Goal: Task Accomplishment & Management: Manage account settings

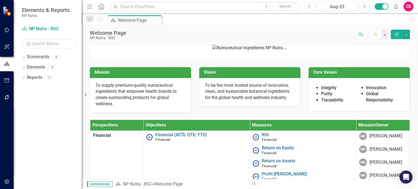
click at [407, 6] on div "CS" at bounding box center [409, 7] width 10 height 10
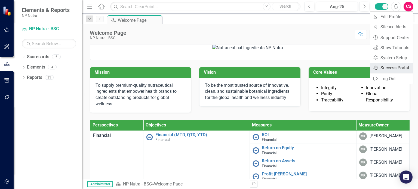
click at [388, 68] on link "icon.portal Success Portal" at bounding box center [391, 68] width 43 height 10
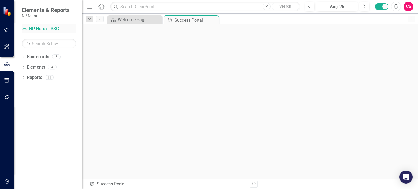
click at [42, 31] on link "Scorecard NP Nutra - BSC" at bounding box center [49, 29] width 54 height 6
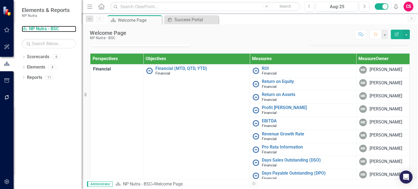
scroll to position [68, 0]
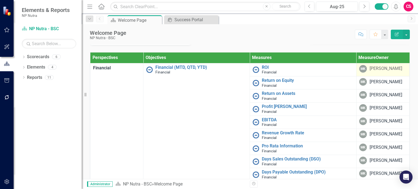
click at [370, 72] on div "[PERSON_NAME]" at bounding box center [386, 69] width 33 height 6
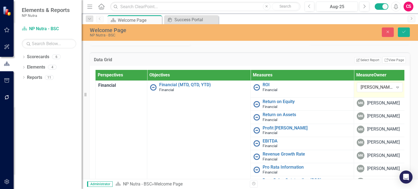
click at [376, 91] on div "[PERSON_NAME]" at bounding box center [377, 87] width 33 height 6
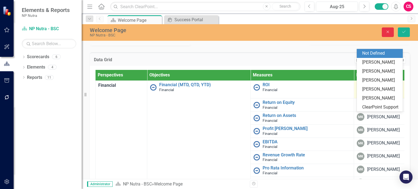
click at [387, 34] on button "Close" at bounding box center [388, 32] width 12 height 10
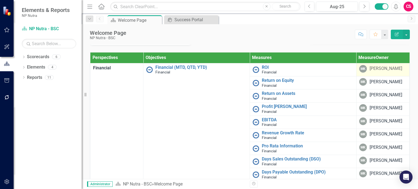
click at [268, 45] on div "Mission To supply premium-quality nutraceutical ingredients that empower health…" at bounding box center [250, 7] width 328 height 75
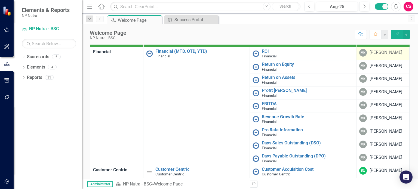
scroll to position [86, 0]
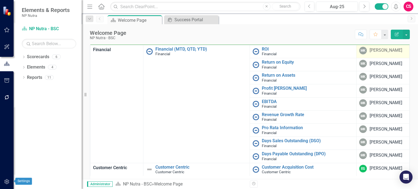
click at [10, 177] on button "button" at bounding box center [7, 181] width 12 height 11
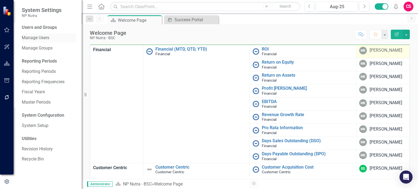
click at [43, 39] on link "Manage Users" at bounding box center [49, 38] width 54 height 6
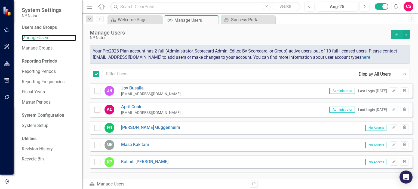
checkbox input "false"
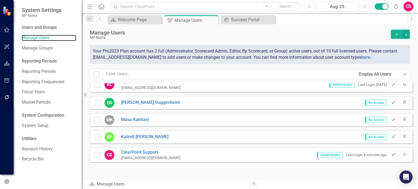
scroll to position [26, 0]
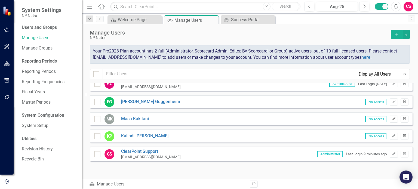
click at [390, 121] on button "Edit" at bounding box center [394, 119] width 8 height 7
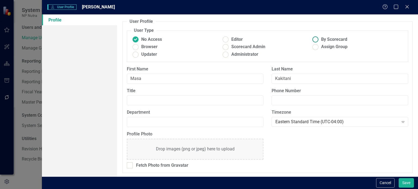
click at [314, 40] on ins at bounding box center [315, 39] width 8 height 8
click at [314, 40] on input "By Scorecard" at bounding box center [315, 39] width 8 height 8
radio input "true"
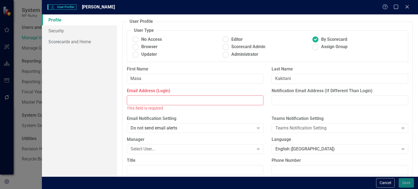
click at [155, 99] on input "Email Address (Login)" at bounding box center [195, 101] width 137 height 10
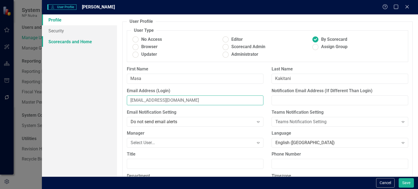
type input "[EMAIL_ADDRESS][DOMAIN_NAME]"
click at [88, 42] on link "Scorecards and Home" at bounding box center [79, 41] width 75 height 11
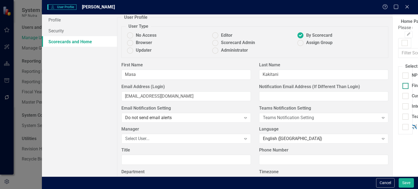
click at [412, 87] on div "Financial" at bounding box center [421, 86] width 18 height 6
click at [403, 87] on input "Financial" at bounding box center [405, 85] width 4 height 4
checkbox input "true"
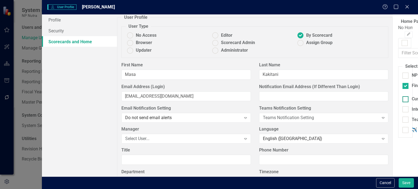
click at [403, 96] on input "Customer Centric" at bounding box center [405, 98] width 4 height 4
checkbox input "true"
click at [403, 103] on div "Customer Centric" at bounding box center [424, 102] width 43 height 13
click at [398, 104] on fieldset "Select Scorecards NP Nutra - BSC Financial Editor Expand Customer Centric Brows…" at bounding box center [405, 101] width 14 height 77
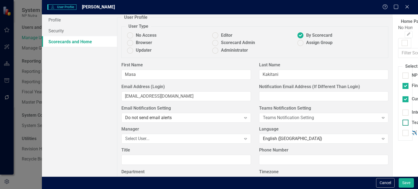
click at [403, 120] on input "Team Knowledge, Skills and Ability" at bounding box center [405, 122] width 4 height 4
checkbox input "true"
click at [403, 110] on input "Internal Process" at bounding box center [405, 112] width 4 height 4
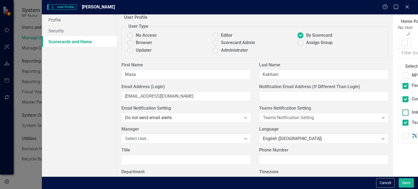
checkbox input "true"
drag, startPoint x: 148, startPoint y: 118, endPoint x: 148, endPoint y: 114, distance: 3.5
click at [403, 123] on input "Team Knowledge, Skills and Ability" at bounding box center [405, 125] width 4 height 4
checkbox input "false"
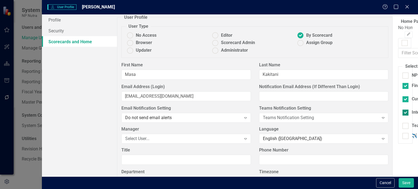
click at [403, 110] on input "Internal Process" at bounding box center [405, 112] width 4 height 4
checkbox input "false"
click at [403, 97] on input "Customer Centric" at bounding box center [405, 98] width 4 height 4
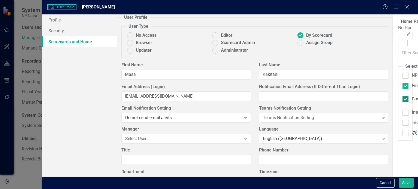
checkbox input "false"
click at [382, 180] on button "Cancel" at bounding box center [385, 183] width 19 height 10
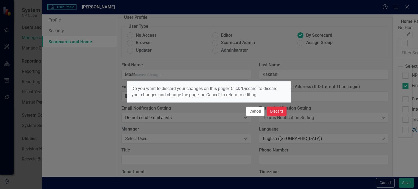
click at [282, 109] on button "Discard" at bounding box center [277, 112] width 20 height 10
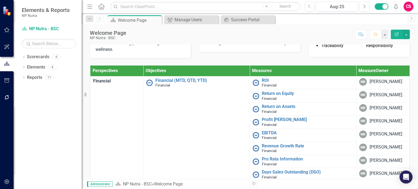
scroll to position [55, 0]
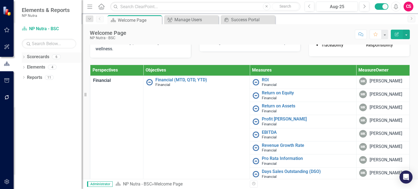
click at [23, 57] on icon "Dropdown" at bounding box center [24, 57] width 4 height 3
click at [19, 67] on icon at bounding box center [18, 67] width 1 height 3
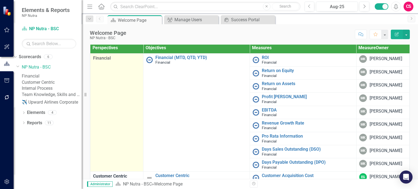
scroll to position [81, 0]
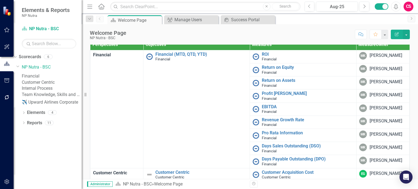
click at [43, 77] on link "Financial" at bounding box center [52, 76] width 60 height 6
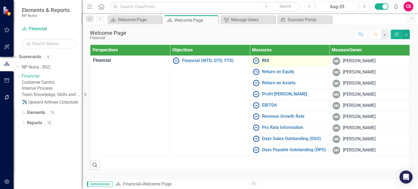
click at [268, 60] on link "ROI" at bounding box center [294, 60] width 65 height 5
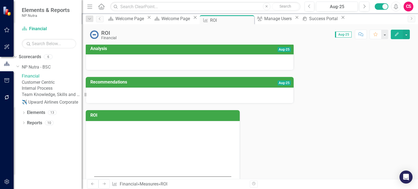
scroll to position [35, 0]
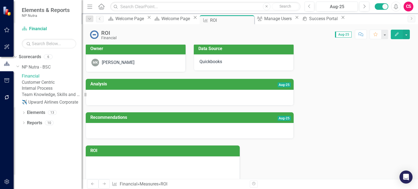
click at [44, 85] on link "Customer Centric" at bounding box center [52, 82] width 60 height 6
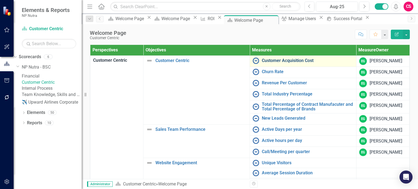
click at [272, 60] on link "Customer Acquisition Cost" at bounding box center [307, 60] width 91 height 5
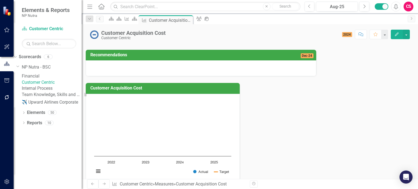
scroll to position [26, 0]
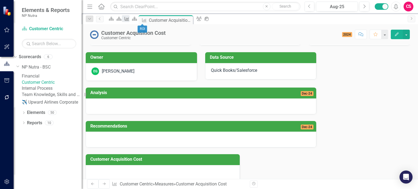
click at [130, 18] on icon "Measure" at bounding box center [126, 19] width 5 height 4
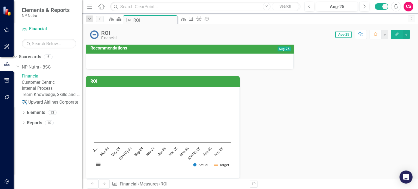
scroll to position [105, 0]
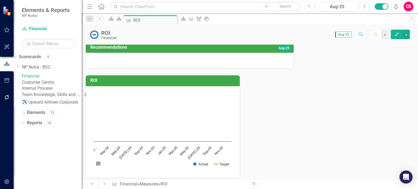
click at [204, 188] on h3 "Measure Data" at bounding box center [250, 190] width 313 height 5
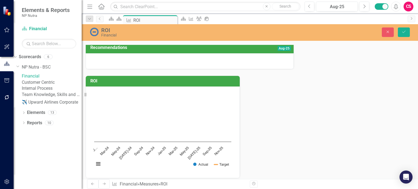
scroll to position [0, 0]
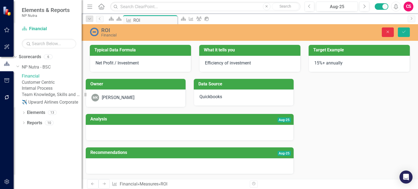
click at [390, 31] on icon "Close" at bounding box center [387, 32] width 5 height 4
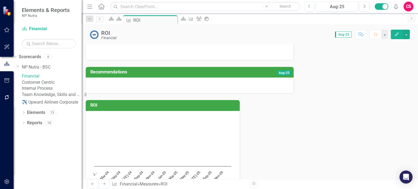
scroll to position [81, 0]
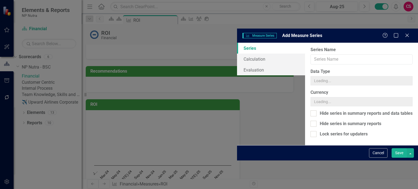
click at [182, 32] on div "Measure Series Measure Series Add Measure Series Help Maximize Close Series Cal…" at bounding box center [209, 94] width 418 height 189
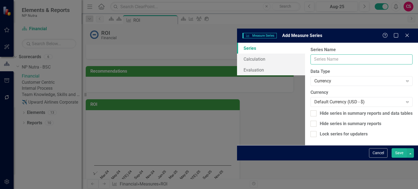
click at [311, 54] on input "Series Name" at bounding box center [362, 59] width 102 height 10
type input "Actual QTD"
click at [314, 78] on div "Currency" at bounding box center [358, 81] width 89 height 6
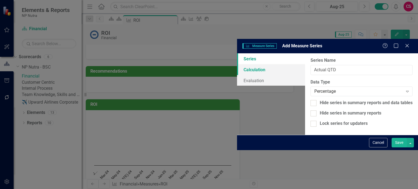
click at [237, 64] on link "Calculation" at bounding box center [271, 69] width 68 height 11
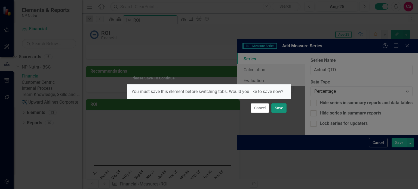
click at [281, 109] on button "Save" at bounding box center [278, 108] width 15 height 10
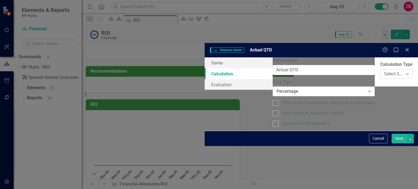
click at [384, 71] on div "Select Series Calculation Type" at bounding box center [393, 74] width 19 height 6
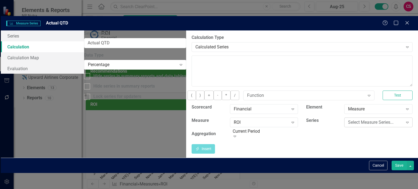
click at [351, 119] on div "Select Measure Series..." at bounding box center [375, 122] width 55 height 6
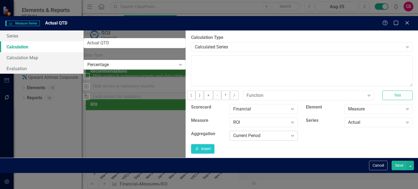
click at [256, 133] on div "Current Period" at bounding box center [260, 136] width 55 height 6
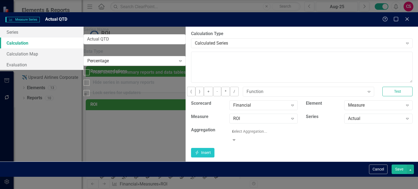
type input "qu"
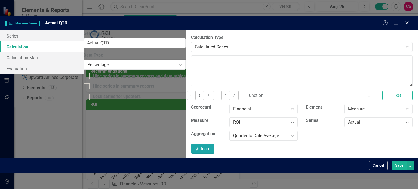
click at [215, 144] on button "Insert Insert" at bounding box center [202, 149] width 23 height 10
click at [398, 170] on button "Save" at bounding box center [399, 166] width 15 height 10
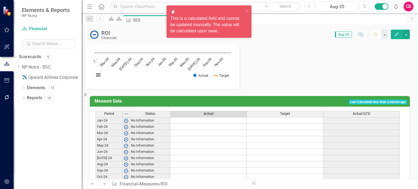
type textarea "5"
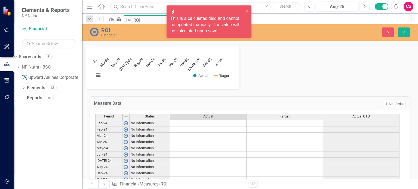
scroll to position [196, 0]
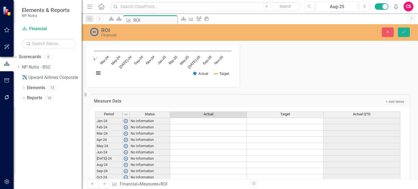
type textarea "10"
type textarea "3"
click at [401, 33] on button "Save" at bounding box center [404, 32] width 12 height 10
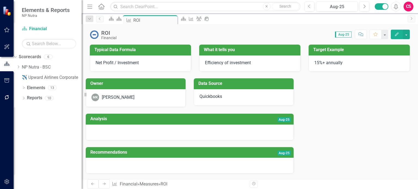
scroll to position [194, 0]
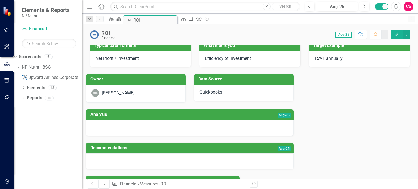
scroll to position [3, 0]
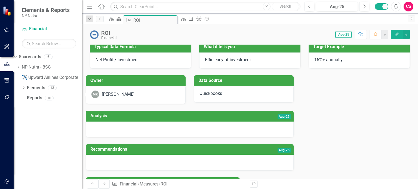
click at [399, 33] on icon "Edit" at bounding box center [396, 34] width 5 height 4
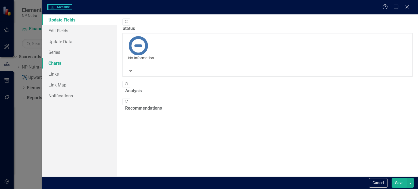
click at [63, 63] on link "Charts" at bounding box center [79, 63] width 75 height 11
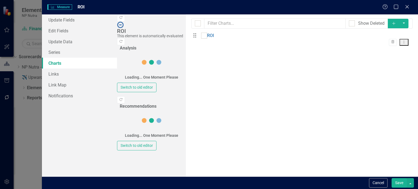
checkbox input "false"
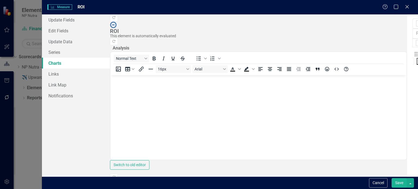
scroll to position [0, 0]
click at [417, 58] on button "Dropdown Menu" at bounding box center [421, 61] width 9 height 7
click at [391, 56] on link "Copy Duplicate Chart" at bounding box center [386, 58] width 43 height 10
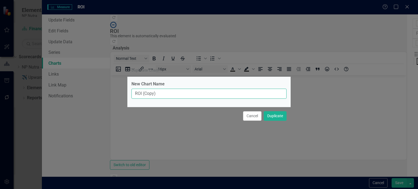
drag, startPoint x: 391, startPoint y: 56, endPoint x: 177, endPoint y: 92, distance: 216.6
click at [177, 92] on div "New Chart Name ROI (Copy)" at bounding box center [208, 92] width 163 height 30
drag, startPoint x: 143, startPoint y: 95, endPoint x: 174, endPoint y: 96, distance: 30.8
click at [174, 96] on input "ROI (Copy)" at bounding box center [208, 94] width 155 height 10
type input "ROI - QTD"
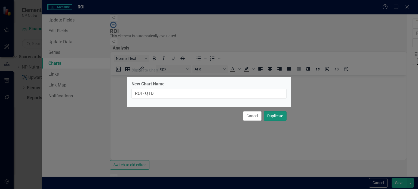
click at [280, 114] on button "Duplicate" at bounding box center [275, 116] width 23 height 10
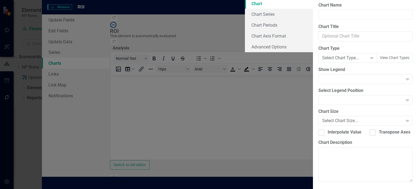
type input "ROI - QTD"
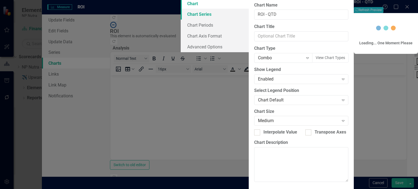
click at [181, 20] on link "Chart Series" at bounding box center [215, 14] width 68 height 11
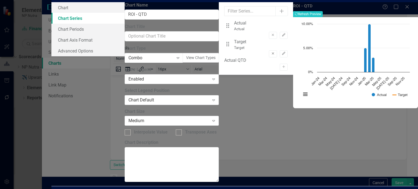
click at [271, 55] on icon "Remove" at bounding box center [273, 53] width 4 height 3
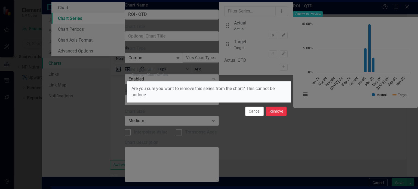
click at [275, 113] on button "Remove" at bounding box center [276, 112] width 21 height 10
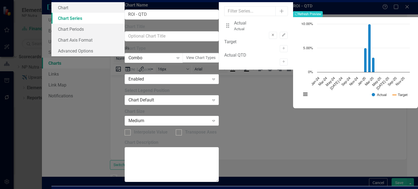
click at [271, 37] on icon "Remove" at bounding box center [273, 34] width 4 height 3
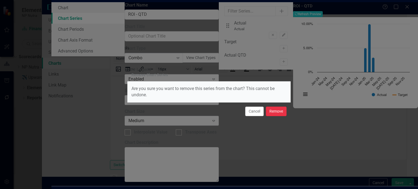
click at [277, 109] on button "Remove" at bounding box center [276, 112] width 21 height 10
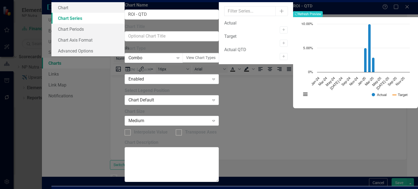
click at [271, 60] on div "Actual QTD Activate" at bounding box center [255, 53] width 63 height 13
click at [280, 60] on button "Activate" at bounding box center [284, 56] width 8 height 7
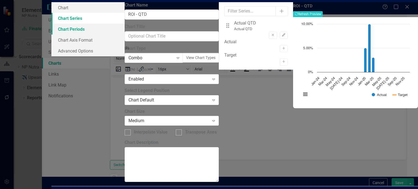
click at [125, 35] on link "Chart Periods" at bounding box center [87, 29] width 73 height 11
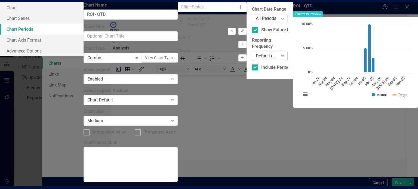
click at [252, 59] on div "Default (Use Measure Reporting Frequency) Expand" at bounding box center [270, 56] width 36 height 10
click at [256, 59] on div "Default (Use Measure Reporting Frequency)" at bounding box center [267, 56] width 22 height 6
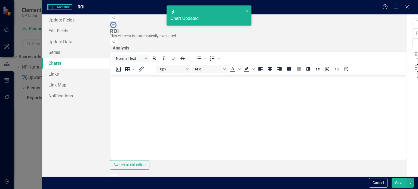
click at [396, 183] on button "Save" at bounding box center [399, 183] width 15 height 10
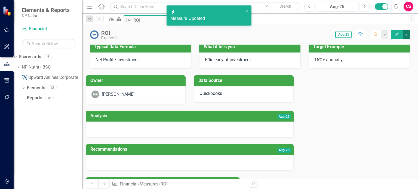
click at [409, 36] on button "button" at bounding box center [406, 35] width 7 height 10
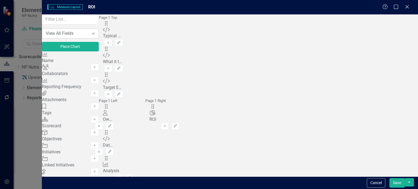
click at [75, 36] on div "View All Fields" at bounding box center [68, 33] width 44 height 6
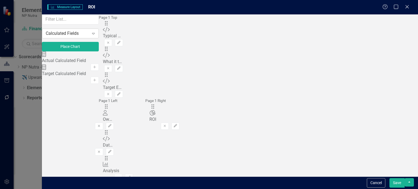
click at [89, 36] on div "Calculated Fields" at bounding box center [68, 33] width 44 height 6
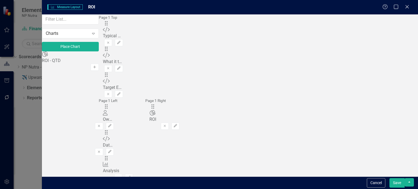
click at [97, 68] on icon "Add" at bounding box center [95, 67] width 4 height 3
drag, startPoint x: 152, startPoint y: 35, endPoint x: 304, endPoint y: 91, distance: 161.8
click at [397, 183] on button "Save" at bounding box center [397, 183] width 15 height 10
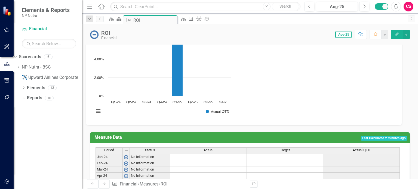
scroll to position [303, 0]
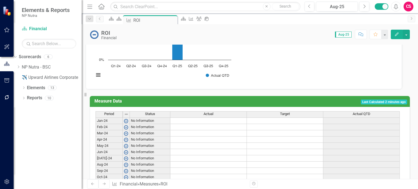
type textarea "4"
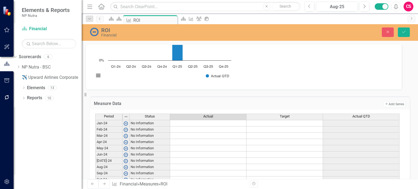
type textarea "5"
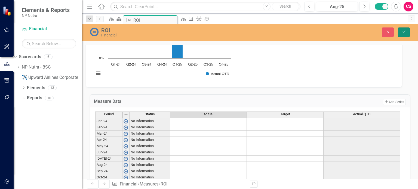
click at [404, 32] on icon "submit" at bounding box center [403, 32] width 3 height 2
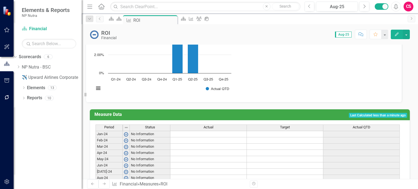
scroll to position [290, 0]
type textarea "10"
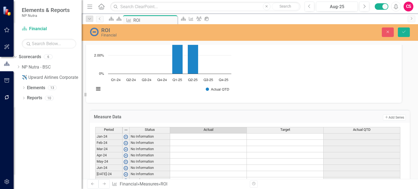
scroll to position [292, 0]
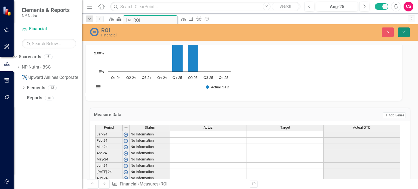
click at [404, 33] on icon "Save" at bounding box center [404, 32] width 5 height 4
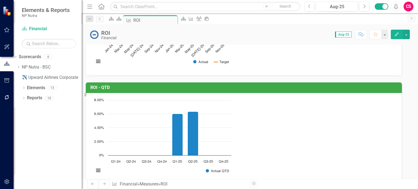
scroll to position [242, 0]
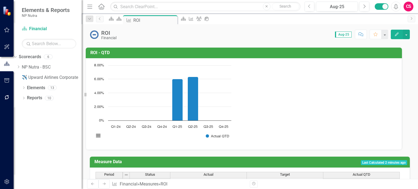
click at [395, 37] on button "Edit" at bounding box center [397, 35] width 12 height 10
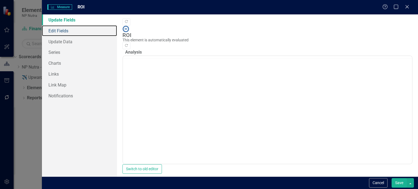
click at [62, 33] on link "Edit Fields" at bounding box center [79, 30] width 75 height 11
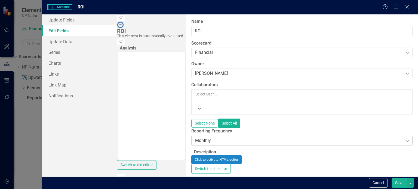
click at [195, 138] on div "Monthly" at bounding box center [299, 141] width 208 height 6
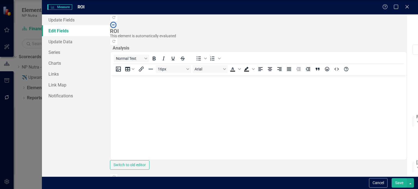
scroll to position [0, 0]
click at [382, 182] on button "Cancel" at bounding box center [378, 183] width 19 height 10
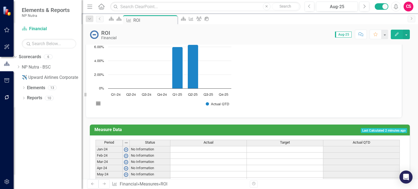
scroll to position [274, 0]
drag, startPoint x: 231, startPoint y: 117, endPoint x: 253, endPoint y: 152, distance: 41.6
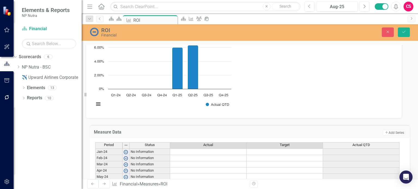
scroll to position [277, 0]
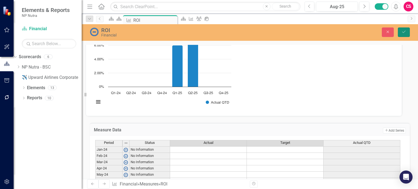
click at [402, 31] on icon "Save" at bounding box center [404, 32] width 5 height 4
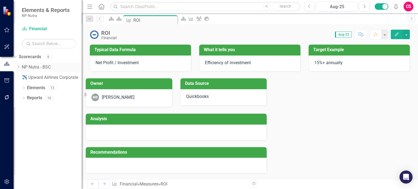
click at [46, 66] on link "NP Nutra - BSC" at bounding box center [52, 67] width 60 height 6
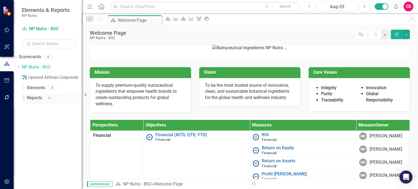
click at [24, 97] on icon "Dropdown" at bounding box center [24, 98] width 4 height 3
click at [20, 137] on icon "Dropdown" at bounding box center [18, 138] width 4 height 3
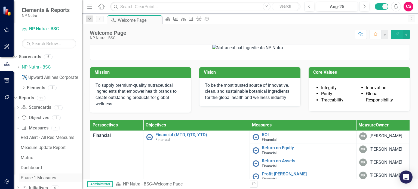
click at [45, 176] on div "Phase 1 Measures" at bounding box center [51, 178] width 61 height 5
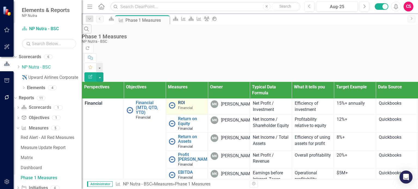
click at [188, 100] on link "ROI" at bounding box center [191, 102] width 27 height 5
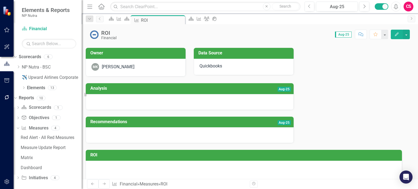
scroll to position [31, 0]
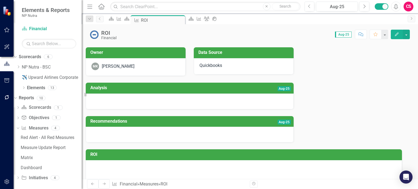
click at [220, 94] on div at bounding box center [190, 102] width 208 height 16
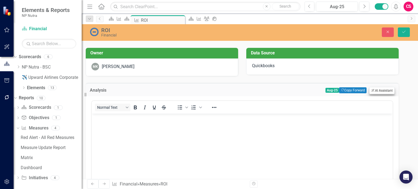
scroll to position [0, 0]
click at [387, 32] on icon "Close" at bounding box center [387, 32] width 5 height 4
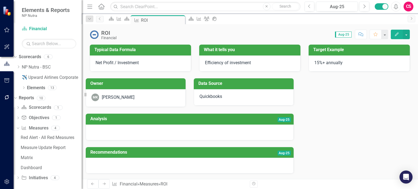
click at [201, 123] on td "Aug-25" at bounding box center [246, 119] width 90 height 9
click at [55, 140] on div "Red Alert - All Red Measures" at bounding box center [51, 137] width 61 height 5
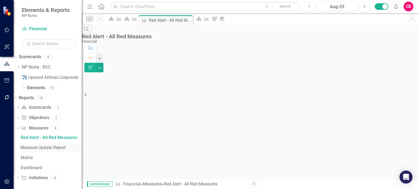
click at [58, 149] on div "Measure Update Report" at bounding box center [51, 147] width 61 height 5
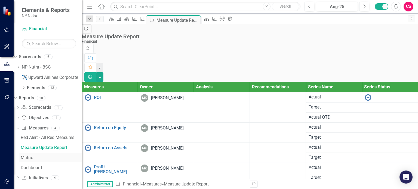
click at [41, 155] on div "Matrix" at bounding box center [51, 157] width 61 height 5
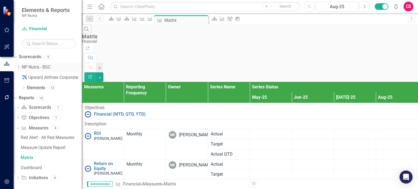
click at [39, 66] on link "NP Nutra - BSC" at bounding box center [52, 67] width 60 height 6
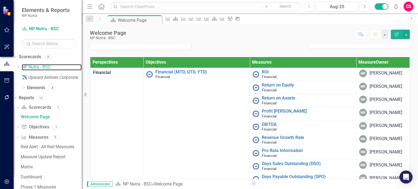
scroll to position [63, 0]
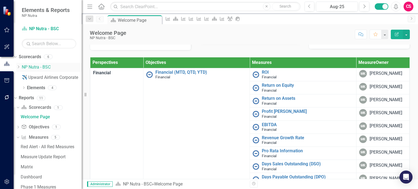
click at [20, 65] on icon "Dropdown" at bounding box center [18, 66] width 4 height 3
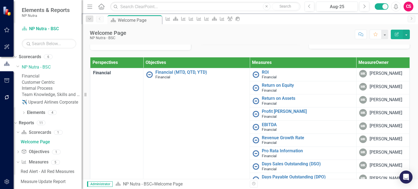
click at [50, 86] on div "Customer Centric" at bounding box center [52, 82] width 60 height 6
click at [49, 86] on link "Customer Centric" at bounding box center [52, 82] width 60 height 6
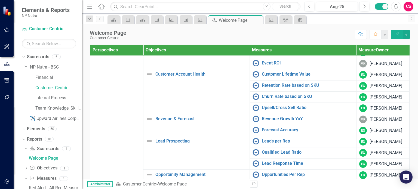
scroll to position [279, 0]
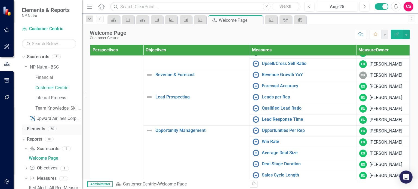
click at [38, 130] on link "Elements" at bounding box center [36, 129] width 18 height 6
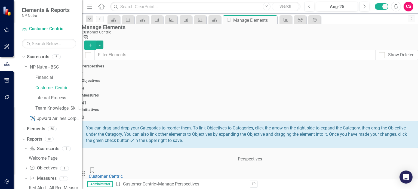
click at [217, 84] on div "Objectives 9" at bounding box center [250, 85] width 336 height 13
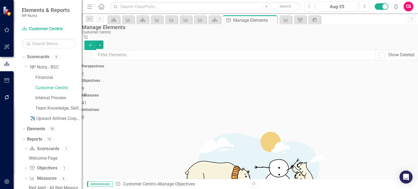
scroll to position [73, 0]
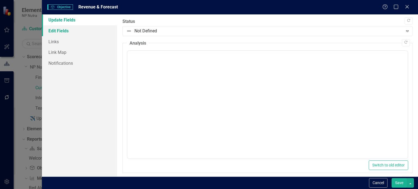
click at [78, 28] on link "Edit Fields" at bounding box center [79, 30] width 75 height 11
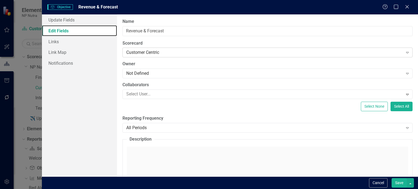
scroll to position [0, 0]
click at [163, 53] on div "Customer Centric" at bounding box center [264, 53] width 277 height 6
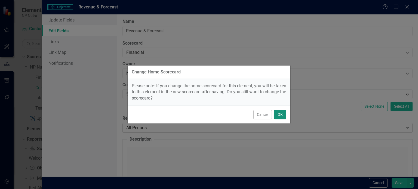
drag, startPoint x: 282, startPoint y: 115, endPoint x: 321, endPoint y: 131, distance: 42.8
click at [282, 114] on button "OK" at bounding box center [280, 115] width 12 height 10
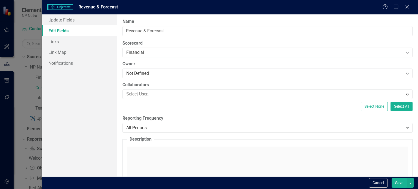
click at [397, 180] on button "Save" at bounding box center [399, 183] width 15 height 10
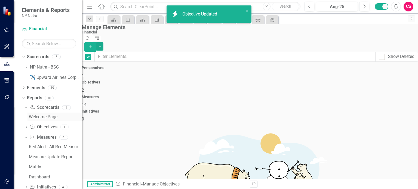
checkbox input "false"
click at [27, 68] on icon "Dropdown" at bounding box center [26, 66] width 4 height 3
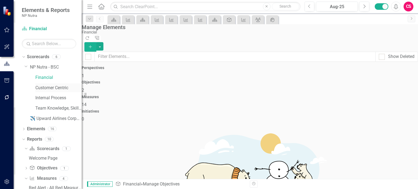
click at [42, 89] on link "Customer Centric" at bounding box center [58, 88] width 46 height 6
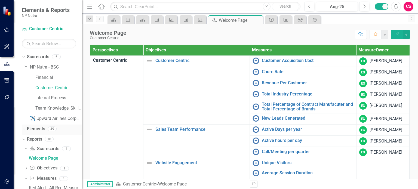
click at [37, 130] on link "Elements" at bounding box center [36, 129] width 18 height 6
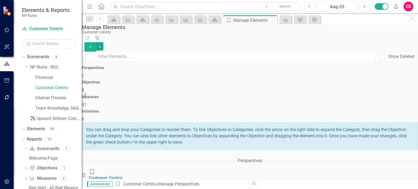
click at [315, 95] on div "Measures 41" at bounding box center [250, 101] width 336 height 13
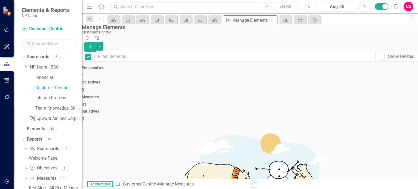
checkbox input "false"
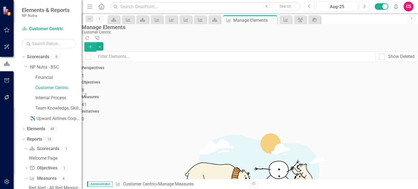
checkbox input "true"
click at [103, 42] on button "button" at bounding box center [99, 46] width 7 height 8
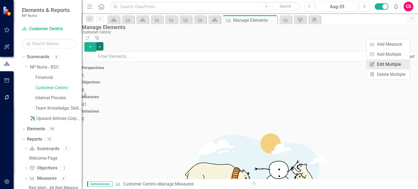
click at [384, 64] on link "Edit Multiple Edit Multiple" at bounding box center [388, 64] width 43 height 10
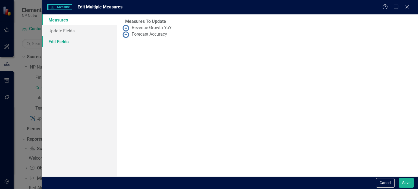
click at [89, 45] on link "Edit Fields" at bounding box center [79, 41] width 75 height 11
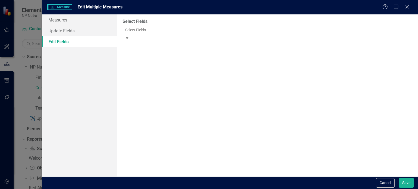
click at [154, 29] on div at bounding box center [268, 30] width 290 height 7
click at [151, 62] on div "Customer Centric Expand" at bounding box center [267, 64] width 290 height 10
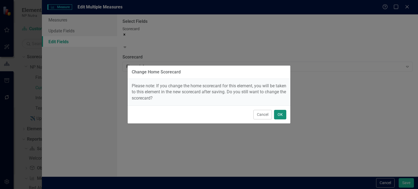
click at [281, 114] on button "OK" at bounding box center [280, 115] width 12 height 10
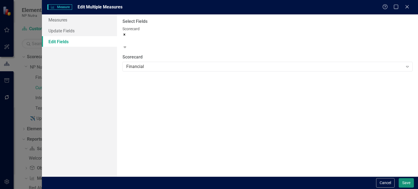
click at [407, 183] on button "Save" at bounding box center [406, 183] width 15 height 10
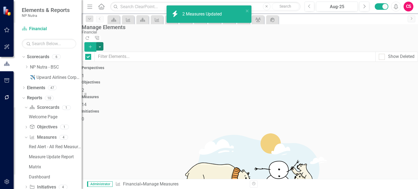
checkbox input "false"
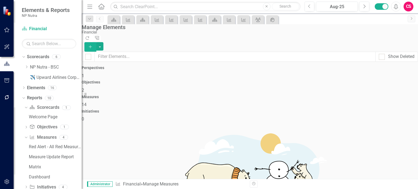
click at [160, 72] on div "Perspectives 1" at bounding box center [250, 72] width 336 height 13
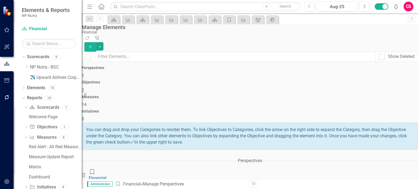
click at [415, 183] on icon "Collapse" at bounding box center [416, 185] width 3 height 4
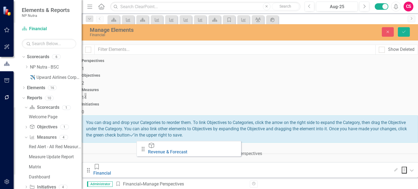
drag, startPoint x: 304, startPoint y: 135, endPoint x: 144, endPoint y: 148, distance: 160.3
click at [406, 32] on icon "Save" at bounding box center [404, 32] width 5 height 4
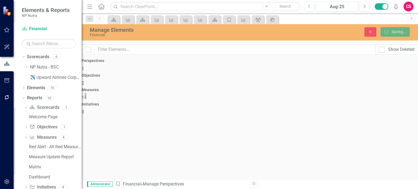
scroll to position [0, 0]
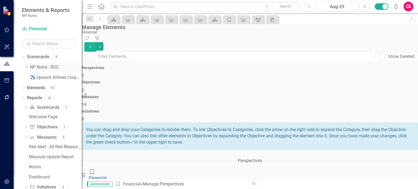
click at [27, 68] on icon "Dropdown" at bounding box center [26, 66] width 4 height 3
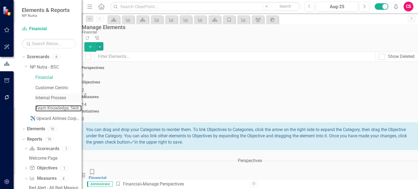
click at [41, 109] on link "Team Knowledge, Skills and Ability" at bounding box center [58, 108] width 46 height 6
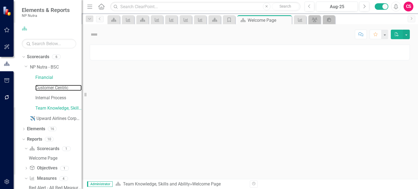
click at [50, 89] on link "Customer Centric" at bounding box center [58, 88] width 46 height 6
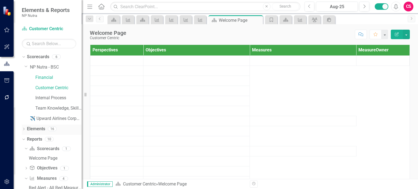
click at [36, 129] on link "Elements" at bounding box center [36, 129] width 18 height 6
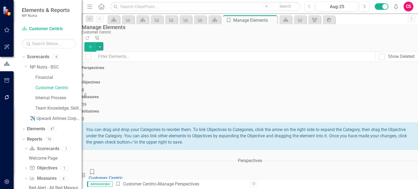
click at [219, 84] on div "Objectives 8" at bounding box center [250, 86] width 336 height 13
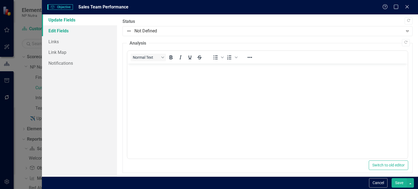
click at [82, 28] on link "Edit Fields" at bounding box center [79, 30] width 75 height 11
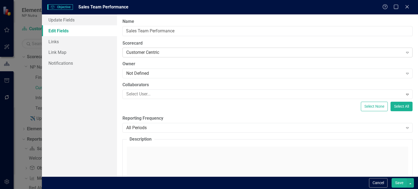
click at [155, 50] on div "Customer Centric" at bounding box center [264, 53] width 277 height 6
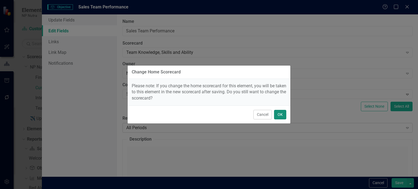
drag, startPoint x: 281, startPoint y: 114, endPoint x: 306, endPoint y: 126, distance: 27.4
click at [282, 114] on button "OK" at bounding box center [280, 115] width 12 height 10
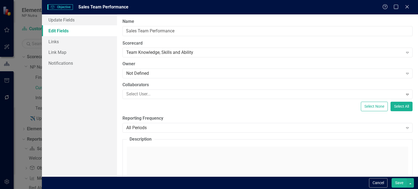
click at [401, 182] on button "Save" at bounding box center [399, 183] width 15 height 10
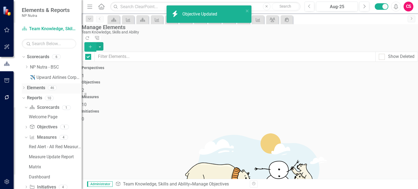
checkbox input "false"
click at [27, 65] on div "Dropdown" at bounding box center [26, 67] width 4 height 5
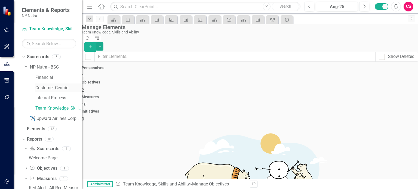
click at [43, 88] on link "Customer Centric" at bounding box center [58, 88] width 46 height 6
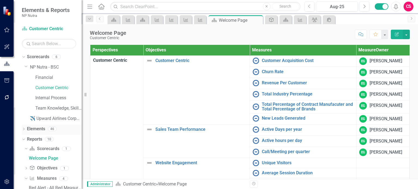
click at [39, 131] on link "Elements" at bounding box center [36, 129] width 18 height 6
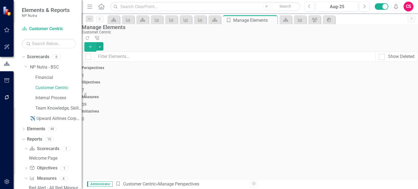
click at [87, 102] on span "39" at bounding box center [84, 104] width 5 height 5
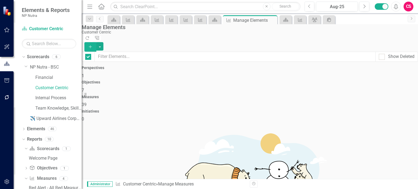
checkbox input "false"
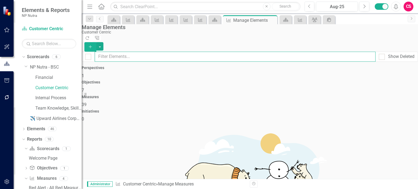
click at [212, 55] on input "text" at bounding box center [235, 57] width 281 height 10
type input "acti"
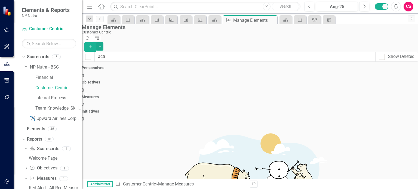
checkbox input "true"
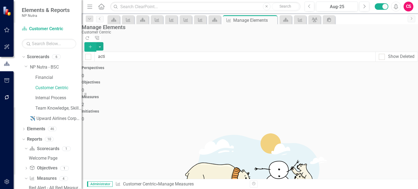
checkbox input "true"
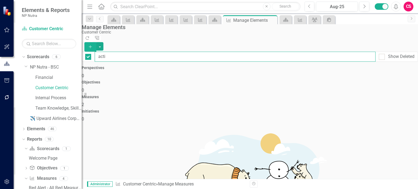
click at [121, 52] on input "acti" at bounding box center [235, 57] width 281 height 10
checkbox input "false"
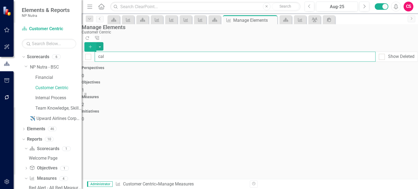
type input "call"
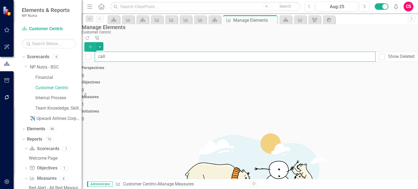
checkbox input "false"
type input "call"
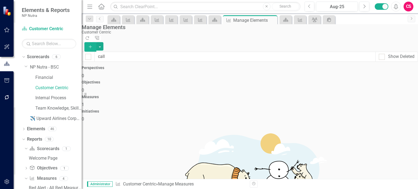
checkbox input "true"
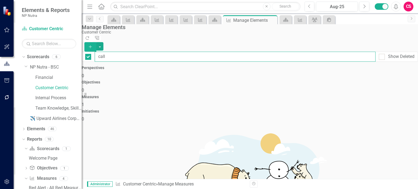
click at [118, 53] on input "call" at bounding box center [235, 57] width 281 height 10
checkbox input "false"
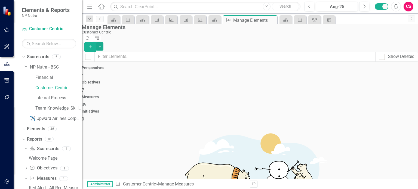
drag, startPoint x: 105, startPoint y: 149, endPoint x: 104, endPoint y: 145, distance: 4.1
checkbox input "true"
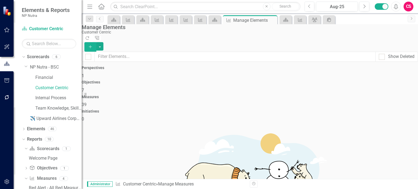
checkbox input "true"
click at [103, 42] on button "button" at bounding box center [99, 46] width 7 height 8
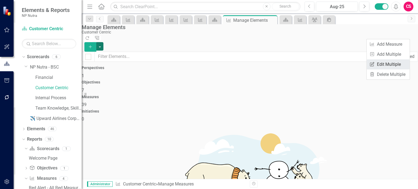
click at [392, 63] on link "Edit Multiple Edit Multiple" at bounding box center [388, 64] width 43 height 10
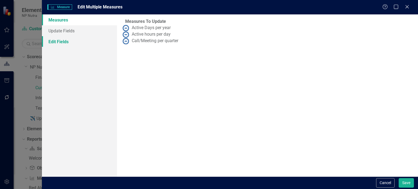
click at [90, 42] on link "Edit Fields" at bounding box center [79, 41] width 75 height 11
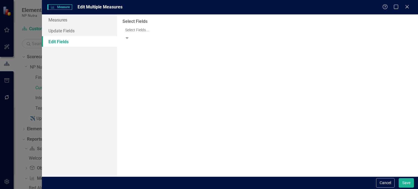
drag, startPoint x: 162, startPoint y: 29, endPoint x: 164, endPoint y: 33, distance: 4.6
click at [163, 29] on div at bounding box center [268, 30] width 290 height 7
click at [151, 63] on div "Customer Centric" at bounding box center [264, 66] width 277 height 6
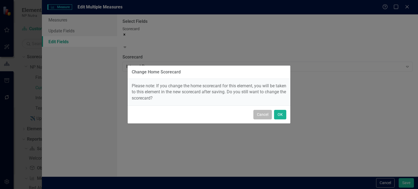
click at [259, 114] on button "Cancel" at bounding box center [262, 115] width 19 height 10
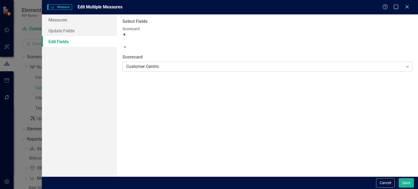
click at [182, 63] on div "Customer Centric" at bounding box center [264, 66] width 277 height 6
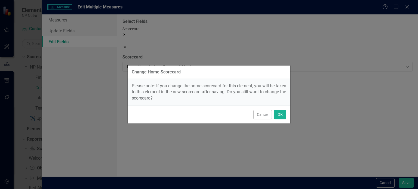
click at [289, 116] on div "Cancel OK" at bounding box center [209, 115] width 163 height 18
click at [282, 114] on button "OK" at bounding box center [280, 115] width 12 height 10
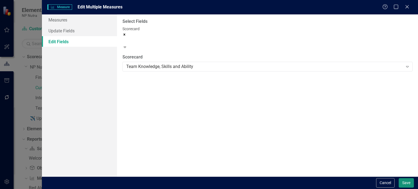
click at [406, 185] on button "Save" at bounding box center [406, 183] width 15 height 10
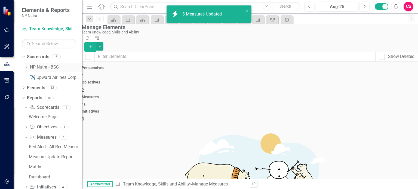
click at [28, 67] on icon "Dropdown" at bounding box center [26, 66] width 4 height 3
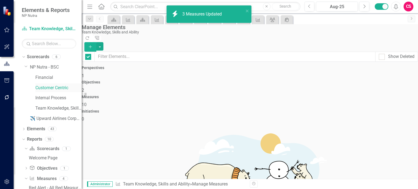
checkbox input "false"
click at [45, 106] on link "Team Knowledge, Skills and Ability" at bounding box center [58, 108] width 46 height 6
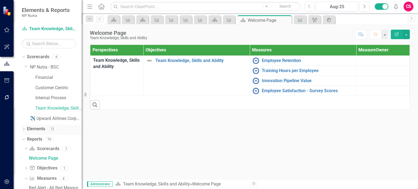
click at [38, 126] on link "Elements" at bounding box center [36, 129] width 18 height 6
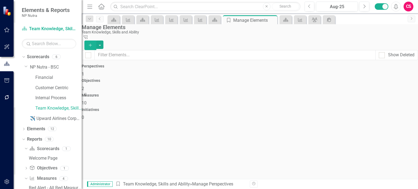
click at [210, 79] on div "Objectives 2" at bounding box center [250, 85] width 336 height 13
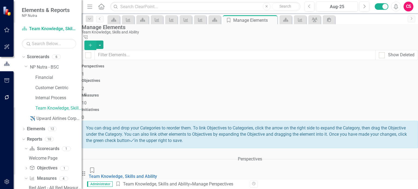
click at [415, 182] on icon "Collapse" at bounding box center [416, 184] width 3 height 4
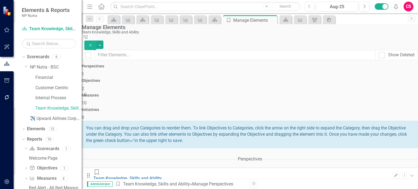
drag, startPoint x: 302, startPoint y: 131, endPoint x: 303, endPoint y: 135, distance: 4.3
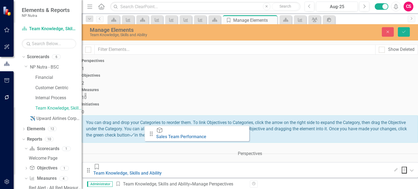
drag, startPoint x: 304, startPoint y: 135, endPoint x: 153, endPoint y: 133, distance: 151.6
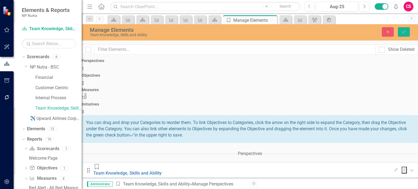
scroll to position [24, 0]
click at [402, 31] on icon "Save" at bounding box center [404, 32] width 5 height 4
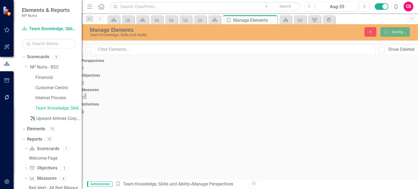
scroll to position [0, 0]
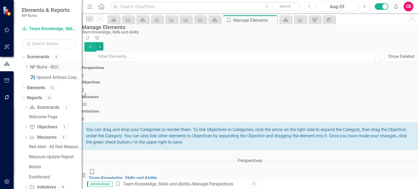
click at [25, 65] on icon "Dropdown" at bounding box center [26, 66] width 4 height 3
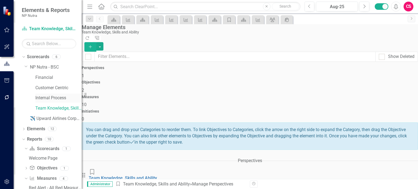
click at [45, 99] on link "Internal Process" at bounding box center [58, 98] width 46 height 6
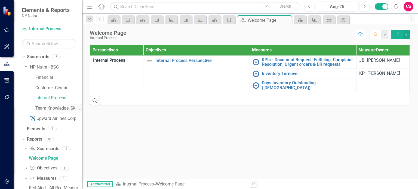
click at [54, 111] on link "Team Knowledge, Skills and Ability" at bounding box center [58, 108] width 46 height 6
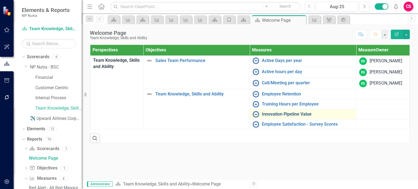
click at [276, 114] on link "Innovation Pipeline Value" at bounding box center [307, 114] width 91 height 5
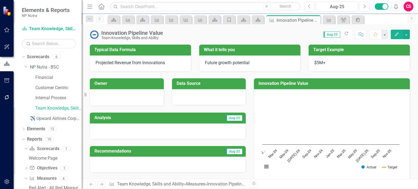
click at [398, 36] on icon "Edit" at bounding box center [396, 34] width 5 height 4
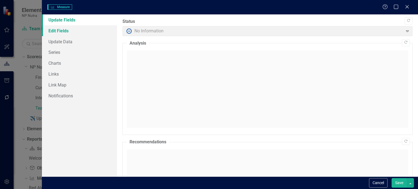
click at [69, 30] on link "Edit Fields" at bounding box center [79, 30] width 75 height 11
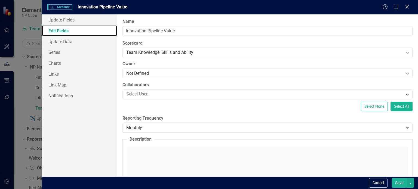
type input "Innovation Pipeline Value"
type input "Projected Revenue from Innovations"
type input "Future growth potential"
type input "$5M+"
click at [150, 125] on div "Monthly" at bounding box center [264, 128] width 277 height 6
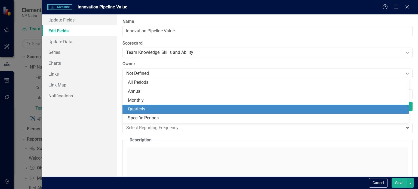
click at [106, 111] on div "Update Fields Edit Fields Update Data Series Charts Links Link Map Notifications" at bounding box center [79, 95] width 75 height 162
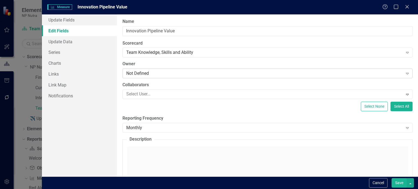
click at [149, 75] on div "Not Defined" at bounding box center [264, 74] width 277 height 6
click at [159, 53] on div "Team Knowledge, Skills and Ability" at bounding box center [264, 53] width 277 height 6
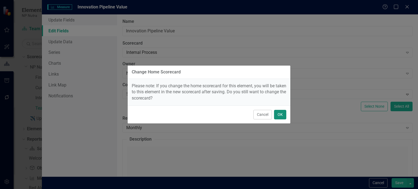
click at [278, 117] on button "OK" at bounding box center [280, 115] width 12 height 10
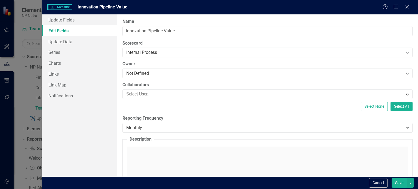
click at [401, 183] on button "Save" at bounding box center [399, 183] width 15 height 10
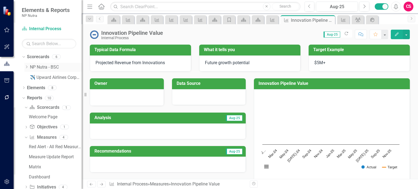
click at [26, 66] on icon "Dropdown" at bounding box center [26, 66] width 4 height 3
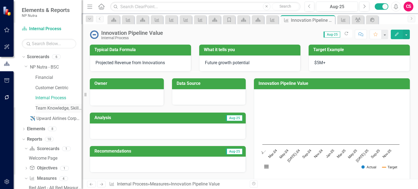
click at [47, 108] on link "Team Knowledge, Skills and Ability" at bounding box center [58, 108] width 46 height 6
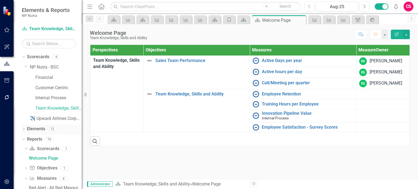
click at [36, 129] on link "Elements" at bounding box center [36, 129] width 18 height 6
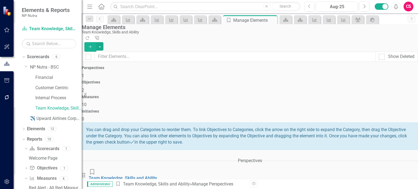
click at [87, 102] on span "10" at bounding box center [84, 104] width 5 height 5
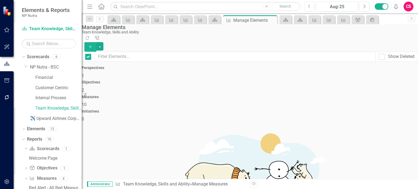
checkbox input "false"
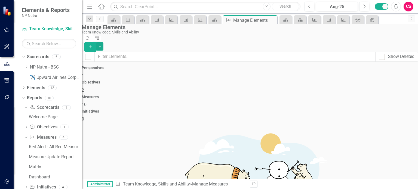
scroll to position [0, 0]
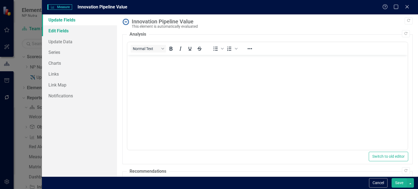
scroll to position [0, 0]
click at [65, 76] on link "Links" at bounding box center [79, 74] width 75 height 11
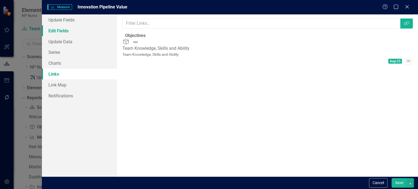
click at [76, 27] on link "Edit Fields" at bounding box center [79, 30] width 75 height 11
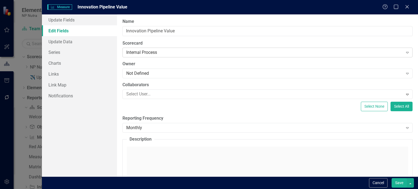
click at [157, 56] on div "Internal Process Expand" at bounding box center [267, 53] width 290 height 10
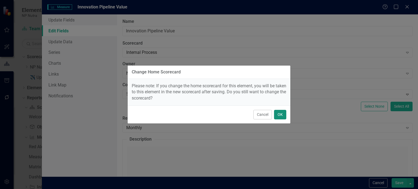
click at [280, 115] on button "OK" at bounding box center [280, 115] width 12 height 10
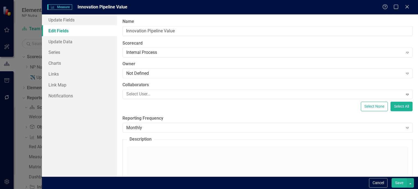
click at [394, 182] on button "Save" at bounding box center [399, 183] width 15 height 10
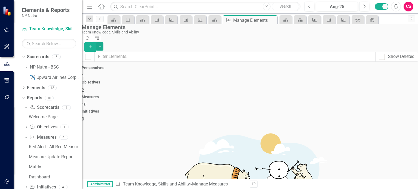
click at [407, 6] on div "CS" at bounding box center [409, 7] width 10 height 10
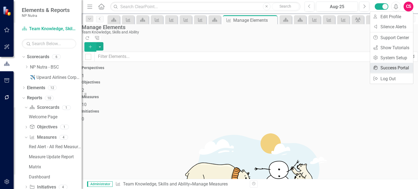
click at [388, 66] on link "icon.portal Success Portal" at bounding box center [391, 68] width 43 height 10
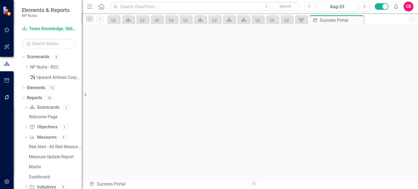
click at [24, 64] on div "Dropdown Scorecards 6 Dropdown NP Nutra - BSC Financial Customer Centric Intern…" at bounding box center [52, 68] width 60 height 31
click at [26, 67] on icon "Dropdown" at bounding box center [26, 66] width 4 height 3
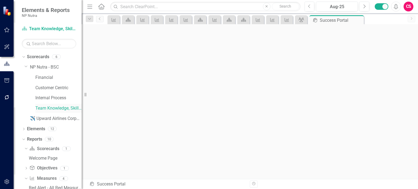
drag, startPoint x: 43, startPoint y: 110, endPoint x: 51, endPoint y: 108, distance: 7.7
click at [44, 110] on link "Team Knowledge, Skills and Ability" at bounding box center [58, 108] width 46 height 6
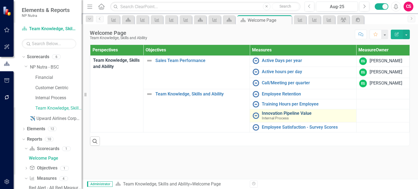
click at [274, 112] on link "Innovation Pipeline Value" at bounding box center [307, 113] width 91 height 5
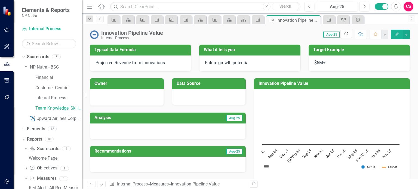
click at [394, 36] on button "Edit" at bounding box center [397, 35] width 12 height 10
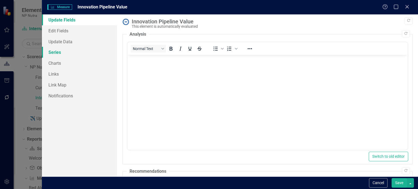
click at [69, 53] on link "Series" at bounding box center [79, 52] width 75 height 11
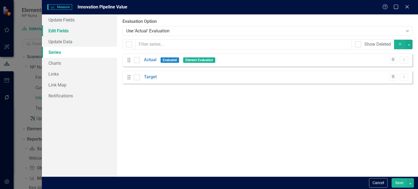
click at [78, 33] on link "Edit Fields" at bounding box center [79, 30] width 75 height 11
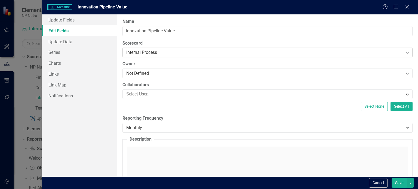
click at [149, 53] on div "Internal Process" at bounding box center [264, 53] width 277 height 6
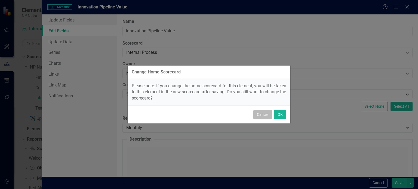
click at [262, 114] on button "Cancel" at bounding box center [262, 115] width 19 height 10
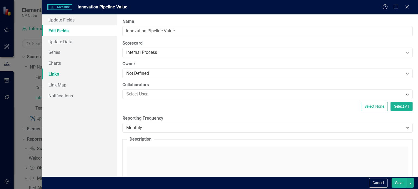
click at [94, 72] on link "Links" at bounding box center [79, 74] width 75 height 11
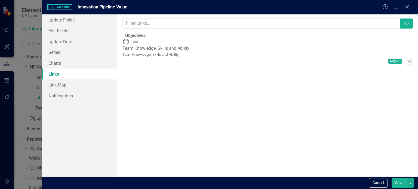
click at [405, 58] on button "Unlink" at bounding box center [409, 61] width 8 height 7
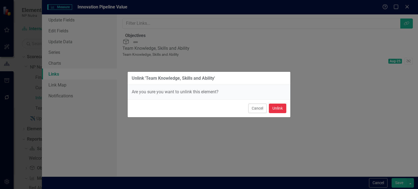
click at [281, 108] on button "Unlink" at bounding box center [277, 109] width 17 height 10
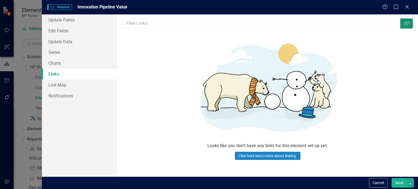
click at [408, 26] on button "Link Tag" at bounding box center [406, 24] width 13 height 10
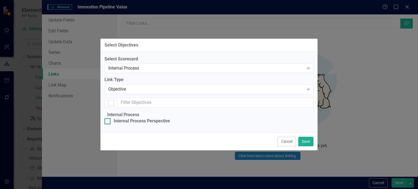
checkbox input "false"
click at [131, 118] on div "Internal Process Perspective" at bounding box center [142, 121] width 56 height 6
click at [108, 118] on input "Internal Process Perspective" at bounding box center [107, 120] width 4 height 4
checkbox input "true"
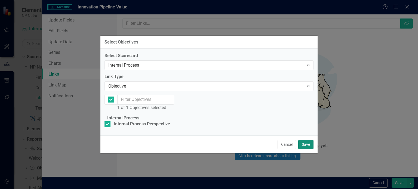
click at [307, 149] on button "Save" at bounding box center [305, 145] width 15 height 10
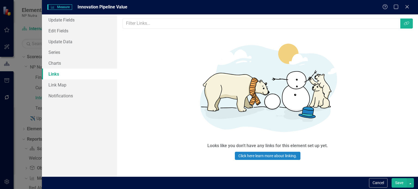
click at [399, 185] on button "Save" at bounding box center [399, 183] width 15 height 10
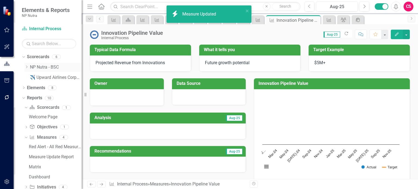
click at [36, 67] on link "NP Nutra - BSC" at bounding box center [56, 67] width 52 height 6
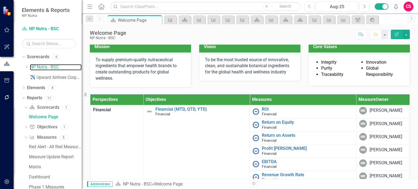
scroll to position [25, 0]
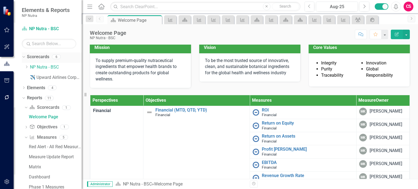
click at [41, 57] on link "Scorecards" at bounding box center [38, 57] width 22 height 6
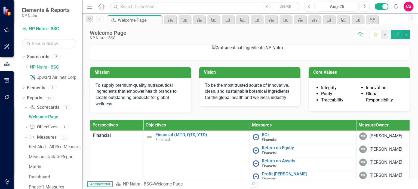
scroll to position [6, 0]
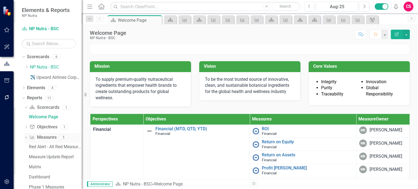
click at [42, 138] on link "Measure Measures" at bounding box center [42, 137] width 27 height 6
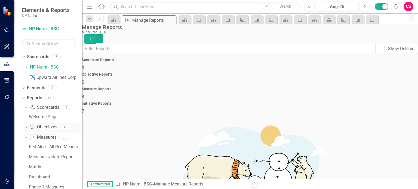
scroll to position [9, 0]
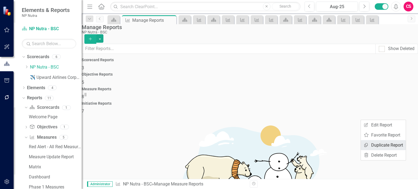
click at [378, 142] on link "Copy Duplicate Report" at bounding box center [383, 145] width 45 height 10
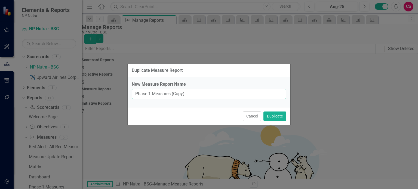
drag, startPoint x: 174, startPoint y: 94, endPoint x: 181, endPoint y: 94, distance: 7.1
click at [181, 94] on input "Phase 1 Measures (Copy)" at bounding box center [209, 94] width 155 height 10
click at [181, 95] on input "Phase 1 Measures (yCop)" at bounding box center [209, 94] width 155 height 10
type input "Phase 1 Measures (Excel Upload)"
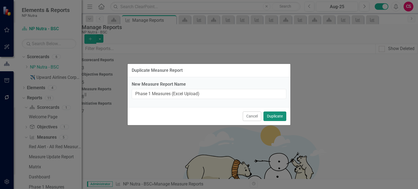
click at [272, 119] on button "Duplicate" at bounding box center [274, 117] width 23 height 10
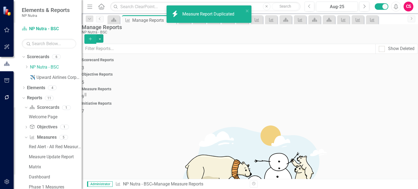
scroll to position [73, 0]
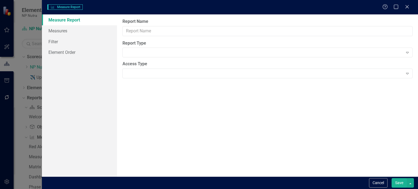
type input "Phase 1 Measures (Excel Upload)"
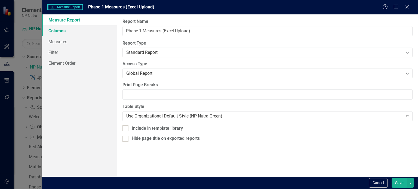
click at [81, 31] on link "Columns" at bounding box center [79, 30] width 75 height 11
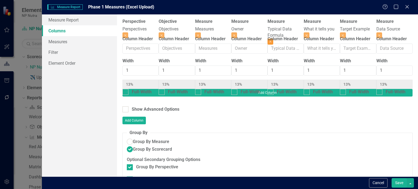
click at [273, 39] on button "Close" at bounding box center [271, 42] width 6 height 6
type input "14%"
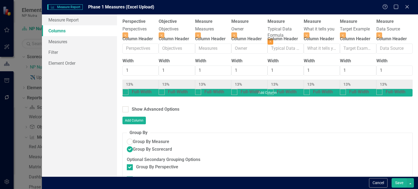
type input "14%"
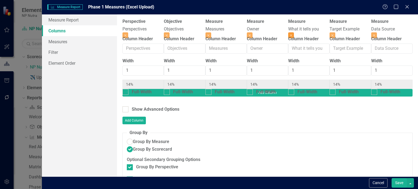
click at [294, 32] on button "Close" at bounding box center [291, 35] width 6 height 6
type input "17%"
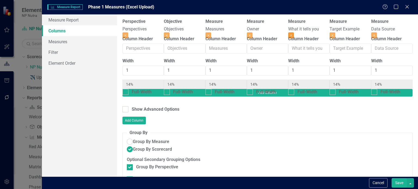
type input "17%"
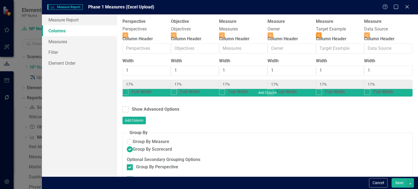
click at [320, 34] on icon "Close" at bounding box center [319, 35] width 2 height 3
type input "20%"
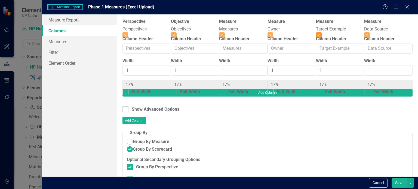
type input "20%"
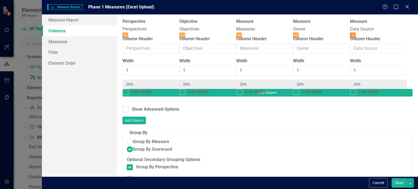
click at [356, 32] on button "Close" at bounding box center [353, 35] width 6 height 6
type input "25%"
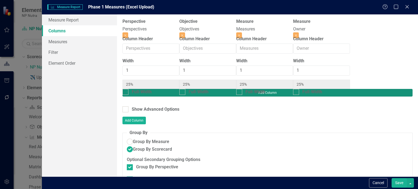
click at [387, 89] on button "Add Column" at bounding box center [267, 93] width 290 height 8
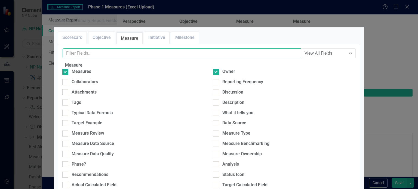
click at [124, 59] on input "text" at bounding box center [182, 53] width 238 height 10
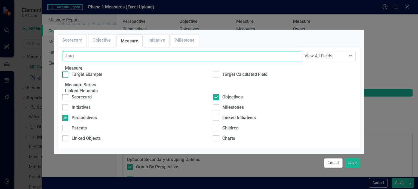
type input "targ"
click at [85, 78] on div "Target Example" at bounding box center [87, 75] width 31 height 6
click at [66, 75] on input "Target Example" at bounding box center [64, 74] width 4 height 4
checkbox input "true"
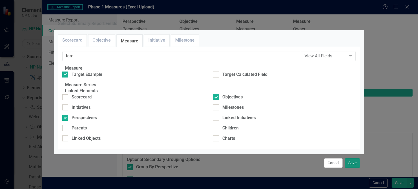
click at [355, 158] on button "Save" at bounding box center [352, 163] width 15 height 10
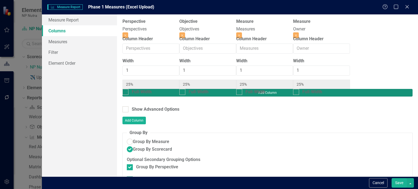
type input "20%"
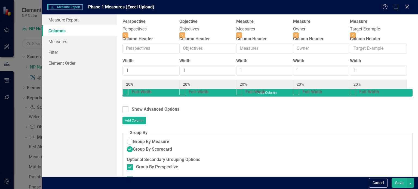
click at [398, 89] on div "Add Column" at bounding box center [267, 97] width 290 height 17
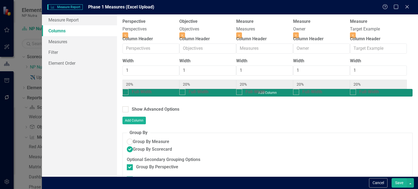
click at [395, 89] on button "Add Column" at bounding box center [267, 93] width 290 height 8
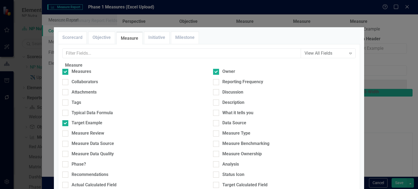
scroll to position [128, 0]
checkbox input "true"
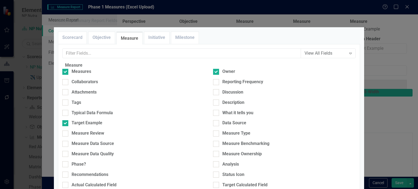
checkbox input "true"
type input "14%"
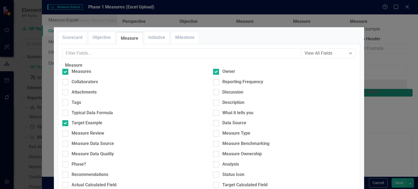
type input "14%"
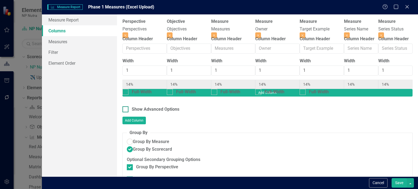
click at [153, 106] on div "Show Advanced Options" at bounding box center [156, 109] width 48 height 6
click at [126, 106] on input "Show Advanced Options" at bounding box center [124, 108] width 4 height 4
checkbox input "true"
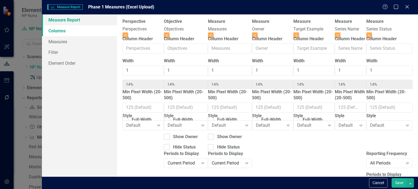
click at [85, 20] on link "Measure Report" at bounding box center [79, 19] width 75 height 11
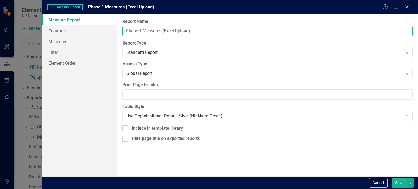
click at [180, 31] on input "Phase 1 Measures (Excel Upload)" at bounding box center [267, 31] width 290 height 10
drag, startPoint x: 178, startPoint y: 31, endPoint x: 165, endPoint y: 31, distance: 13.6
click at [165, 31] on input "Phase 1 Measures (Excel Upload)" at bounding box center [267, 31] width 290 height 10
type input "Phase 1 Measures (Monthly)"
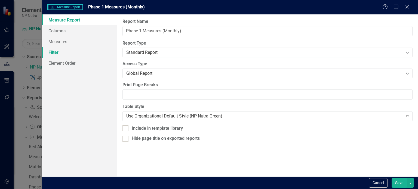
click at [71, 55] on link "Filter" at bounding box center [79, 52] width 75 height 11
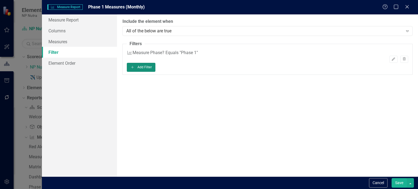
click at [155, 71] on button "Add Add Filter" at bounding box center [141, 67] width 29 height 9
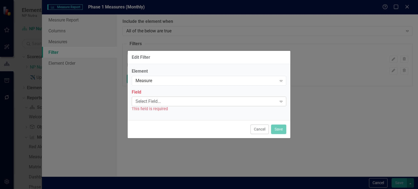
click at [180, 100] on div "Select Field..." at bounding box center [206, 102] width 141 height 6
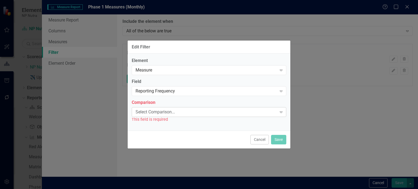
click at [157, 115] on div "Select Comparison... Expand" at bounding box center [209, 112] width 155 height 10
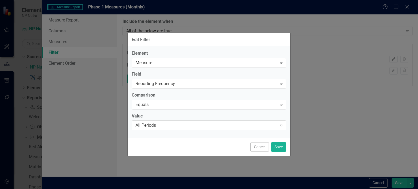
click at [158, 127] on div "All Periods" at bounding box center [206, 125] width 141 height 6
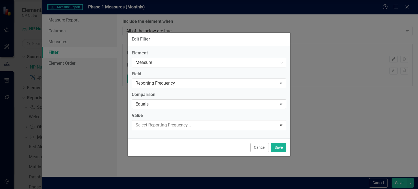
drag, startPoint x: 164, startPoint y: 96, endPoint x: 210, endPoint y: 108, distance: 47.0
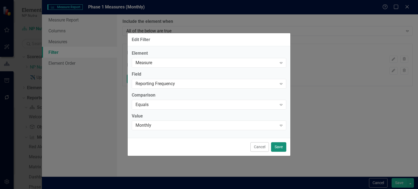
click at [280, 147] on button "Save" at bounding box center [278, 147] width 15 height 10
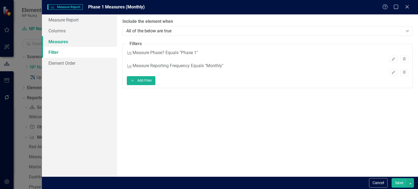
click at [89, 42] on link "Measures" at bounding box center [79, 41] width 75 height 11
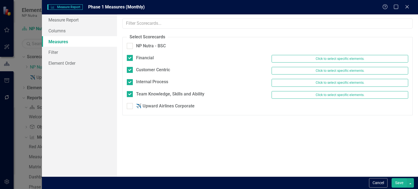
click at [64, 37] on link "Measures" at bounding box center [79, 41] width 75 height 11
click at [64, 35] on link "Columns" at bounding box center [79, 30] width 75 height 11
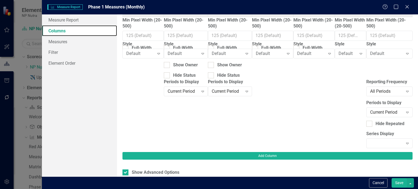
scroll to position [73, 0]
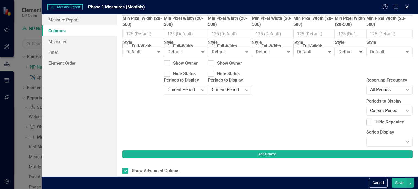
click at [366, 109] on div "Periods to Display Current Period Expand" at bounding box center [389, 106] width 47 height 17
click at [370, 113] on div "Current Period" at bounding box center [386, 111] width 33 height 6
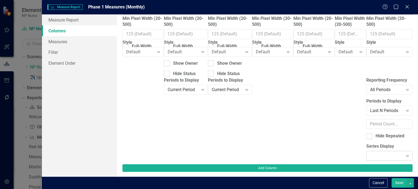
click at [366, 155] on div "Expand" at bounding box center [389, 156] width 47 height 10
type input "18"
click at [366, 129] on input "number" at bounding box center [389, 124] width 47 height 10
type input "18"
click at [397, 184] on button "Save" at bounding box center [399, 183] width 15 height 10
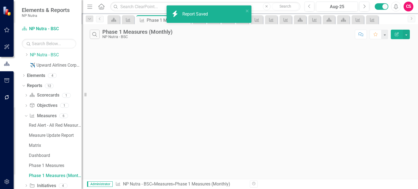
scroll to position [3, 0]
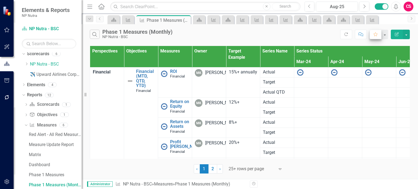
click at [394, 35] on button "Edit Report" at bounding box center [397, 35] width 12 height 10
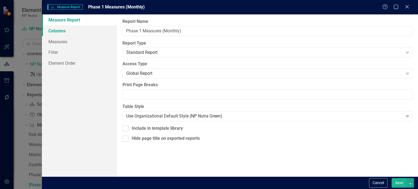
click at [70, 28] on link "Columns" at bounding box center [79, 30] width 75 height 11
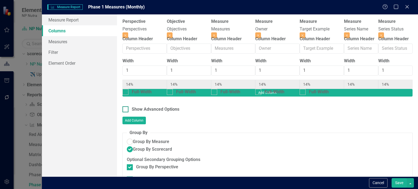
click at [123, 106] on input "Show Advanced Options" at bounding box center [124, 108] width 4 height 4
checkbox input "true"
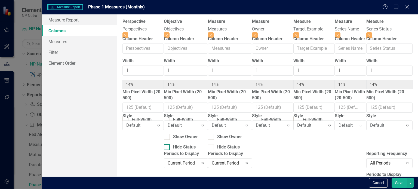
click at [169, 146] on div at bounding box center [167, 147] width 6 height 6
click at [167, 146] on input "Hide Status" at bounding box center [166, 146] width 4 height 4
checkbox input "true"
click at [215, 145] on div "Hide Status" at bounding box center [230, 147] width 44 height 6
click at [212, 145] on input "Hide Status" at bounding box center [210, 146] width 4 height 4
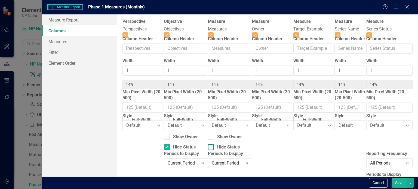
checkbox input "true"
click at [403, 188] on button "Save" at bounding box center [399, 183] width 15 height 10
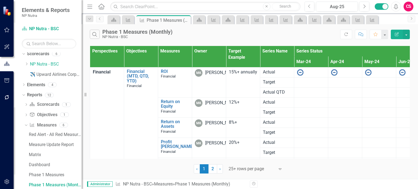
click at [396, 35] on icon "Edit Report" at bounding box center [396, 34] width 5 height 4
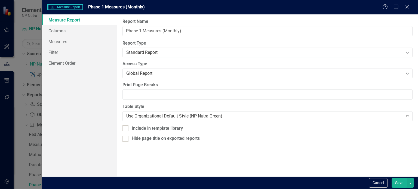
scroll to position [406, 0]
click at [95, 24] on link "Measure Report" at bounding box center [79, 19] width 75 height 11
click at [93, 28] on link "Columns" at bounding box center [79, 30] width 75 height 11
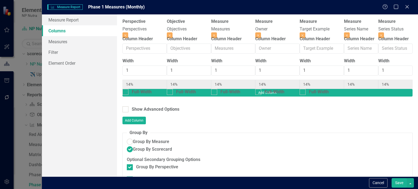
click at [129, 107] on div "Show Advanced Options Add Column" at bounding box center [267, 115] width 290 height 18
click at [126, 106] on div at bounding box center [125, 109] width 6 height 6
click at [126, 106] on input "Show Advanced Options" at bounding box center [124, 108] width 4 height 4
checkbox input "true"
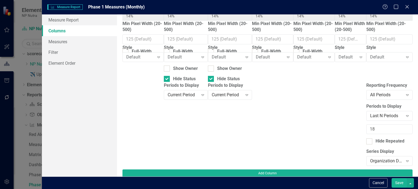
scroll to position [0, 41]
click at [370, 160] on div "Organization Default" at bounding box center [386, 161] width 33 height 6
click at [401, 184] on button "Save" at bounding box center [399, 183] width 15 height 10
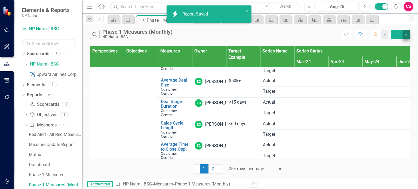
scroll to position [0, 0]
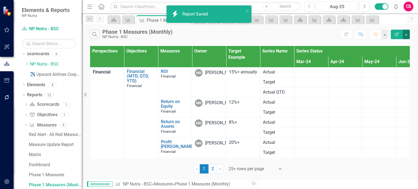
click at [407, 34] on button "button" at bounding box center [406, 35] width 7 height 10
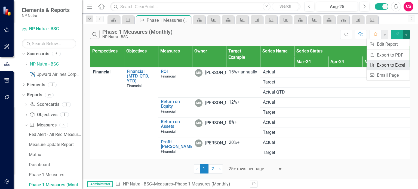
click at [392, 63] on link "Excel Export to Excel" at bounding box center [388, 65] width 43 height 10
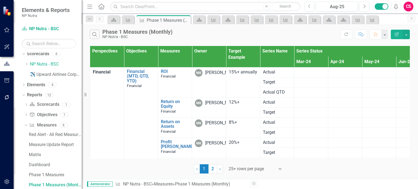
click at [399, 32] on button "Edit Report" at bounding box center [397, 35] width 12 height 10
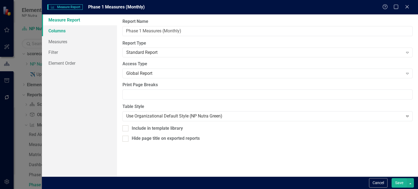
click at [79, 32] on link "Columns" at bounding box center [79, 30] width 75 height 11
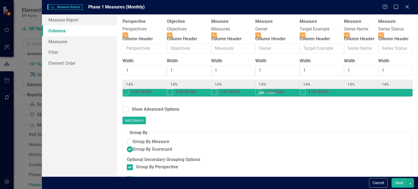
click at [79, 32] on link "Columns" at bounding box center [79, 30] width 75 height 11
drag, startPoint x: 140, startPoint y: 158, endPoint x: 138, endPoint y: 149, distance: 8.8
click at [133, 176] on div at bounding box center [130, 179] width 6 height 6
click at [130, 176] on input "Group By Objective" at bounding box center [129, 178] width 4 height 4
checkbox input "false"
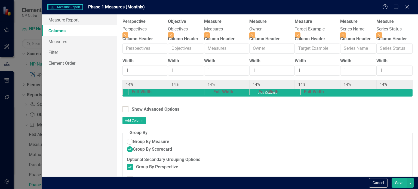
click at [138, 157] on div "Optional Secondary Grouping Options Group By Perspective Group By Objective" at bounding box center [267, 170] width 281 height 27
click at [133, 164] on div at bounding box center [130, 167] width 6 height 6
click at [130, 164] on input "Group By Perspective" at bounding box center [129, 166] width 4 height 4
checkbox input "false"
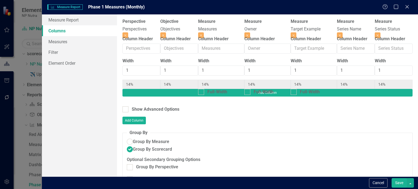
click at [401, 183] on button "Save" at bounding box center [399, 183] width 15 height 10
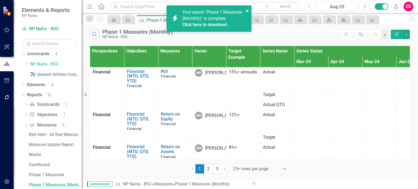
click at [247, 10] on icon "close" at bounding box center [248, 11] width 4 height 4
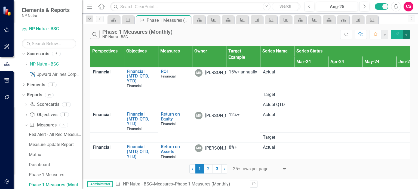
click at [410, 32] on button "button" at bounding box center [406, 35] width 7 height 10
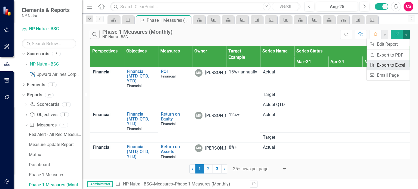
click at [389, 64] on link "Excel Export to Excel" at bounding box center [388, 65] width 43 height 10
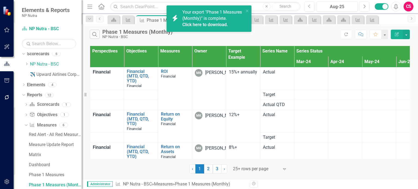
click at [188, 27] on link "Click here to download." at bounding box center [205, 24] width 46 height 5
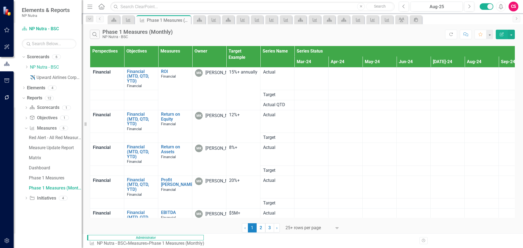
click at [418, 34] on button "Edit Report" at bounding box center [501, 35] width 12 height 10
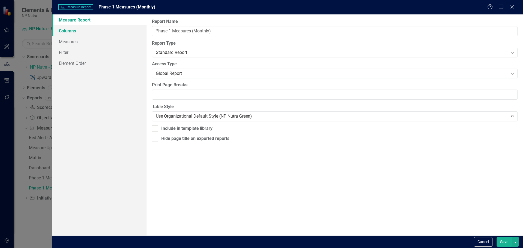
click at [126, 31] on link "Columns" at bounding box center [99, 30] width 94 height 11
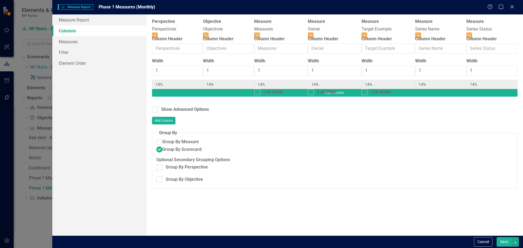
click at [170, 106] on div "Show Advanced Options" at bounding box center [334, 109] width 365 height 6
click at [171, 106] on div "Show Advanced Options" at bounding box center [185, 109] width 48 height 6
click at [155, 106] on input "Show Advanced Options" at bounding box center [154, 108] width 4 height 4
checkbox input "true"
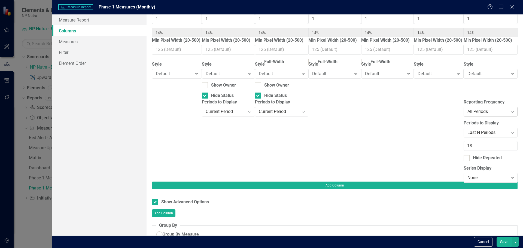
scroll to position [52, 0]
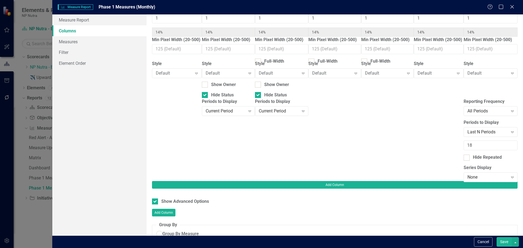
click at [418, 118] on div "Reporting Frequency All Periods Expand Periods to Display Last N Periods Expand…" at bounding box center [490, 140] width 54 height 82
click at [418, 116] on div "All Periods Expand" at bounding box center [490, 111] width 54 height 10
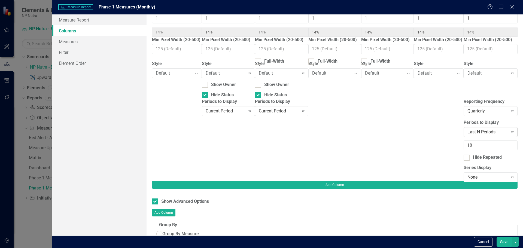
click at [418, 132] on div "Last N Periods" at bounding box center [487, 132] width 41 height 6
drag, startPoint x: 438, startPoint y: 146, endPoint x: 430, endPoint y: 146, distance: 8.4
click at [418, 146] on div "Reporting Frequency Quarterly Expand Periods to Display Last N Periods Expand 1…" at bounding box center [490, 140] width 54 height 82
type input "8"
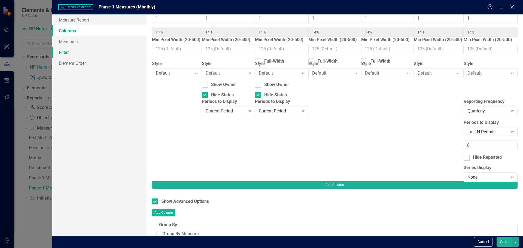
click at [104, 55] on link "Filter" at bounding box center [99, 52] width 94 height 11
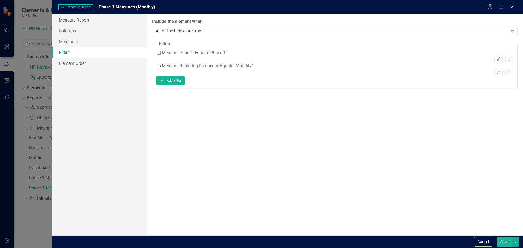
click at [418, 73] on div "Edit Trash" at bounding box center [334, 72] width 357 height 7
click at [418, 73] on button "Edit" at bounding box center [498, 72] width 8 height 7
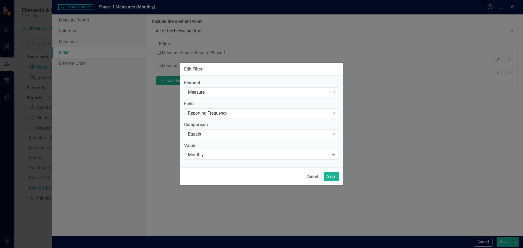
click at [241, 155] on div "Monthly" at bounding box center [258, 155] width 141 height 6
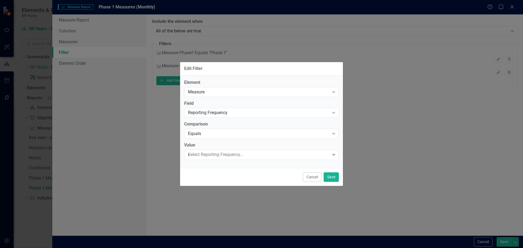
type input "qu"
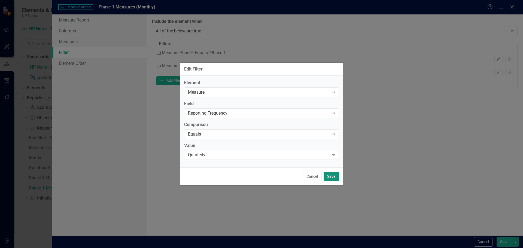
click at [332, 177] on button "Save" at bounding box center [330, 177] width 15 height 10
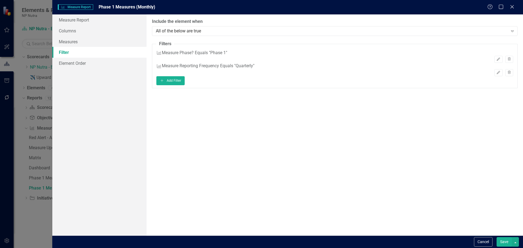
click at [418, 189] on button "Save" at bounding box center [503, 242] width 15 height 10
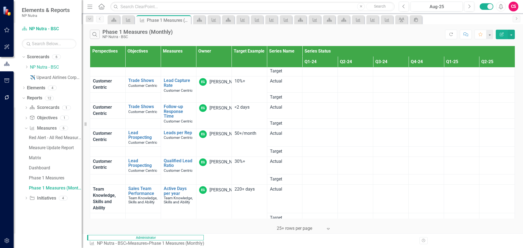
scroll to position [0, 0]
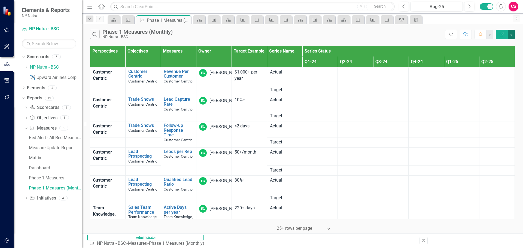
click at [418, 34] on button "button" at bounding box center [510, 35] width 7 height 10
click at [418, 65] on link "Excel Export to Excel" at bounding box center [492, 65] width 43 height 10
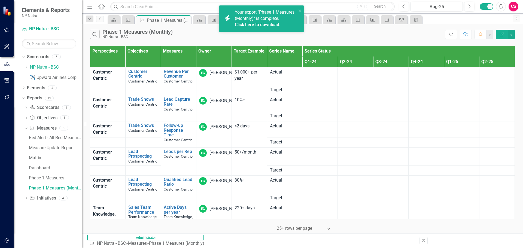
click at [274, 27] on link "Click here to download." at bounding box center [258, 24] width 46 height 5
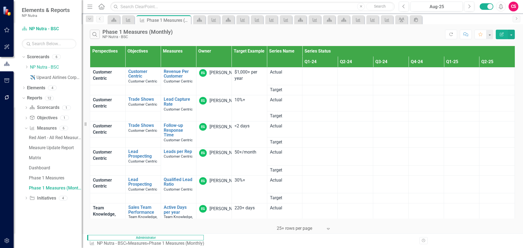
click at [418, 34] on icon "Edit Report" at bounding box center [501, 34] width 5 height 4
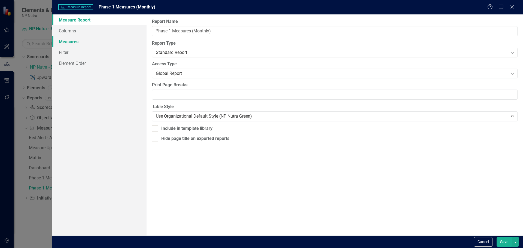
click at [91, 40] on link "Measures" at bounding box center [99, 41] width 94 height 11
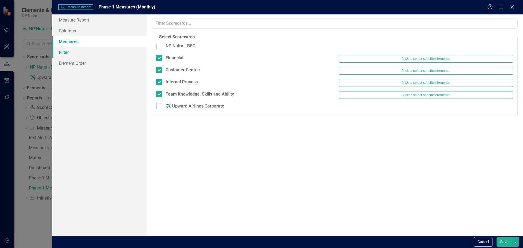
click at [87, 51] on link "Filter" at bounding box center [99, 52] width 94 height 11
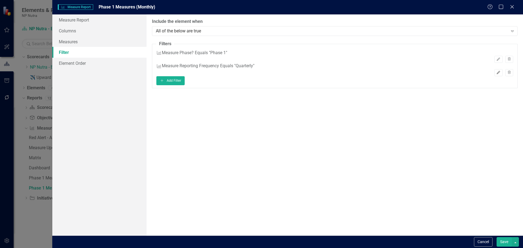
click at [418, 72] on button "Edit" at bounding box center [498, 72] width 8 height 7
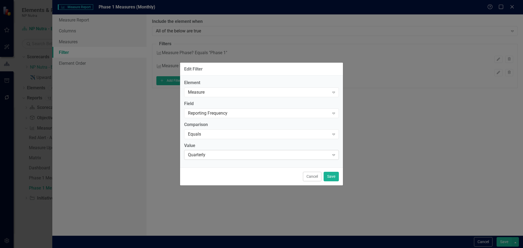
click at [259, 157] on div "Quarterly" at bounding box center [258, 155] width 141 height 6
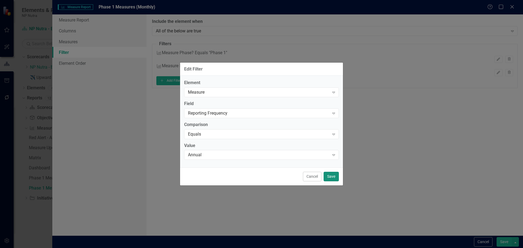
click at [336, 177] on button "Save" at bounding box center [330, 177] width 15 height 10
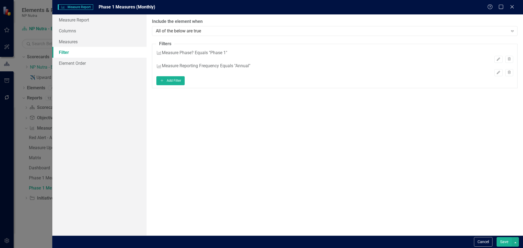
click at [418, 189] on button "Save" at bounding box center [503, 242] width 15 height 10
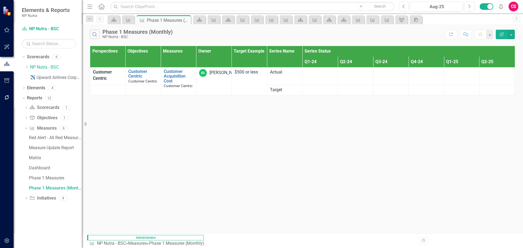
click at [418, 36] on div "Search Phase 1 Measures (Monthly) NP Nutra - BSC Refresh Comment Favorite Edit …" at bounding box center [302, 33] width 441 height 18
click at [418, 35] on button "button" at bounding box center [510, 35] width 7 height 10
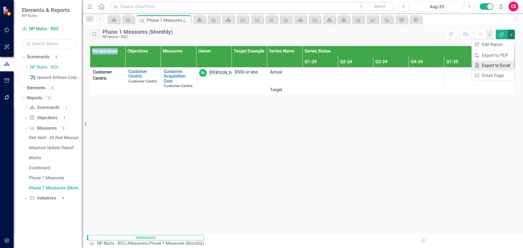
click at [418, 66] on link "Excel Export to Excel" at bounding box center [492, 65] width 43 height 10
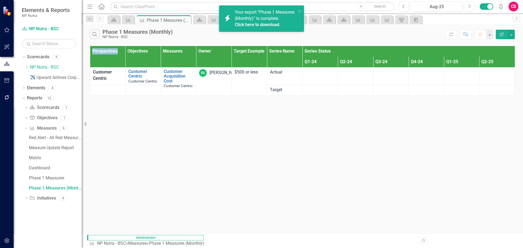
click at [257, 27] on div "Your export "Phase 1 Measures (Monthly)" is complete. Click here to download." at bounding box center [266, 18] width 62 height 19
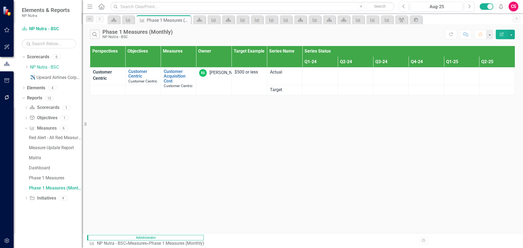
click at [418, 6] on icon "Alerts" at bounding box center [501, 6] width 6 height 5
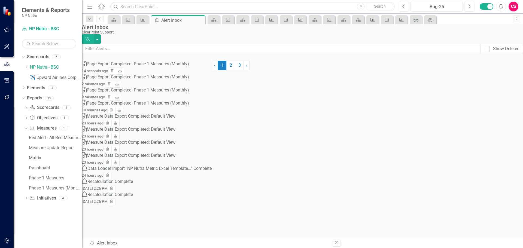
click at [124, 68] on link "Download" at bounding box center [120, 71] width 8 height 7
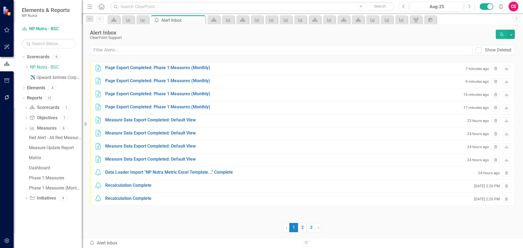
click at [9, 239] on icon "button" at bounding box center [7, 240] width 6 height 4
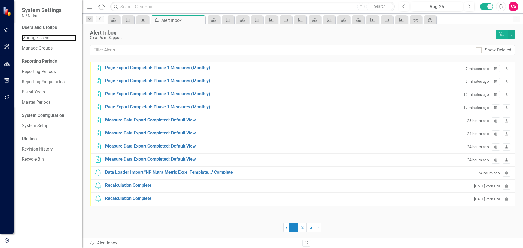
drag, startPoint x: 46, startPoint y: 36, endPoint x: 81, endPoint y: 37, distance: 35.1
click at [45, 36] on link "Manage Users" at bounding box center [49, 38] width 54 height 6
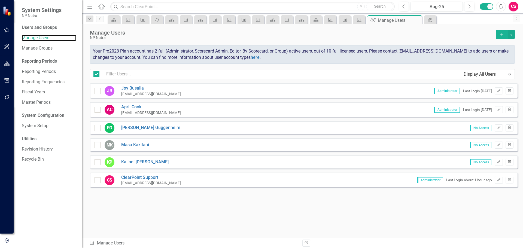
checkbox input "false"
click at [500, 35] on icon "Add" at bounding box center [501, 34] width 5 height 4
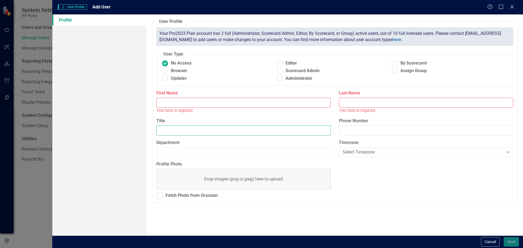
drag, startPoint x: 203, startPoint y: 128, endPoint x: 203, endPoint y: 124, distance: 4.4
click at [203, 127] on input "Title" at bounding box center [243, 130] width 174 height 10
click at [177, 79] on span "Updater" at bounding box center [179, 78] width 16 height 6
click at [166, 80] on ins at bounding box center [165, 78] width 8 height 8
click at [166, 80] on input "Updater" at bounding box center [165, 78] width 8 height 8
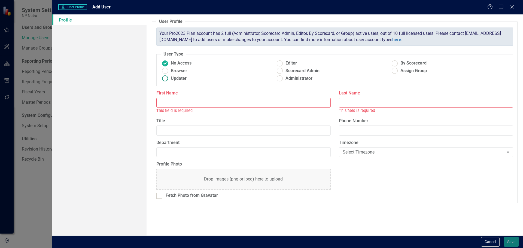
radio input "true"
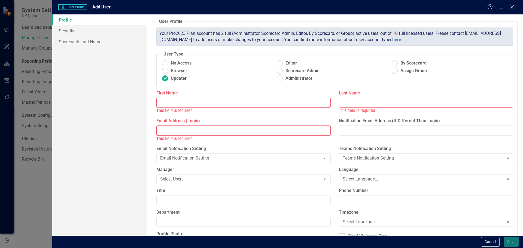
click at [172, 127] on input "Email Address (Login)" at bounding box center [243, 130] width 174 height 10
type input "v"
paste input "neil.gipaya@npnutra.com adrian@ibizfusion.com"
drag, startPoint x: 209, startPoint y: 131, endPoint x: 313, endPoint y: 132, distance: 104.5
click at [313, 132] on input "neil.gipaya@npnutra.com adrian@ibizfusion.com" at bounding box center [243, 130] width 174 height 10
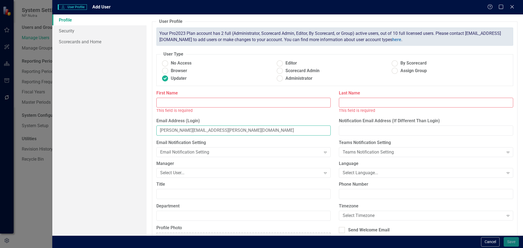
type input "neil.gipaya@npnutra.com"
click at [201, 103] on input "First Name" at bounding box center [243, 103] width 174 height 10
type input "Neil"
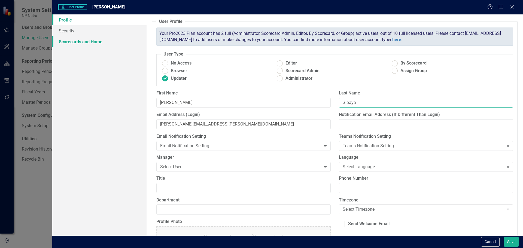
type input "Gipaya"
click at [102, 43] on link "Scorecards and Home" at bounding box center [99, 41] width 94 height 11
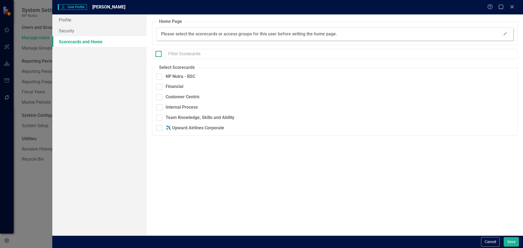
click at [160, 56] on div at bounding box center [158, 54] width 6 height 6
click at [159, 54] on input "checkbox" at bounding box center [157, 53] width 4 height 4
checkbox input "true"
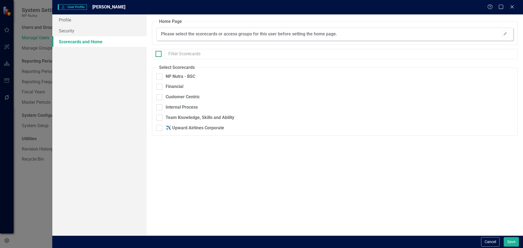
checkbox input "true"
click at [161, 128] on div at bounding box center [159, 128] width 6 height 6
click at [160, 128] on input "✈️ Upward Airlines Corporate" at bounding box center [158, 127] width 4 height 4
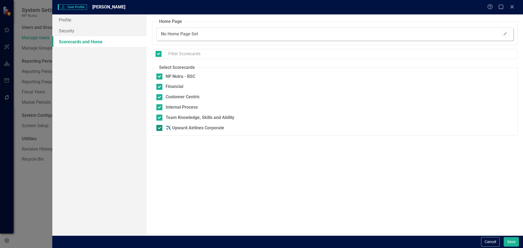
checkbox input "false"
click at [508, 241] on button "Save" at bounding box center [510, 242] width 15 height 10
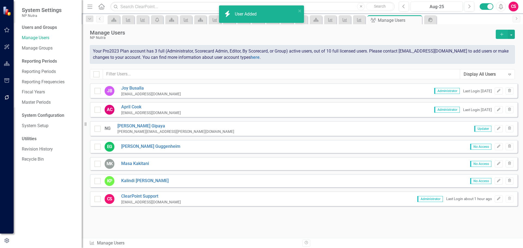
click at [501, 34] on icon "Add" at bounding box center [501, 34] width 5 height 4
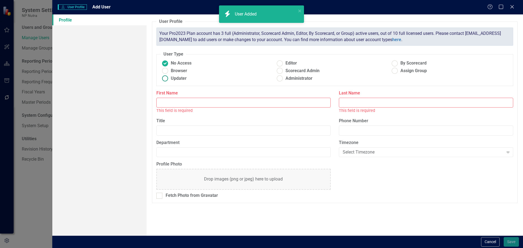
click at [180, 79] on span "Updater" at bounding box center [179, 78] width 16 height 6
click at [169, 79] on input "Updater" at bounding box center [165, 78] width 8 height 8
radio input "true"
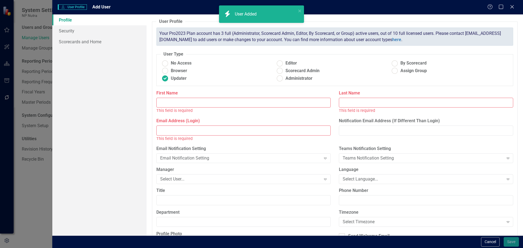
click at [182, 104] on input "First Name" at bounding box center [243, 103] width 174 height 10
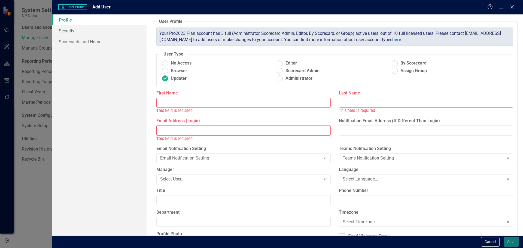
paste input "adrian@ibizfusion.com"
type input "adrian@ibizfusion.com"
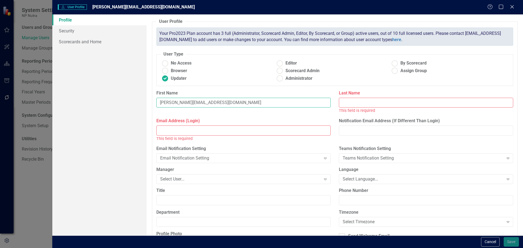
drag, startPoint x: 161, startPoint y: 104, endPoint x: 155, endPoint y: 104, distance: 6.0
click at [155, 104] on div "First Name adrian@ibizfusion.com" at bounding box center [243, 101] width 182 height 22
click at [172, 103] on input "adrian@ibizfusion.com" at bounding box center [243, 103] width 174 height 10
drag, startPoint x: 210, startPoint y: 107, endPoint x: 143, endPoint y: 107, distance: 67.5
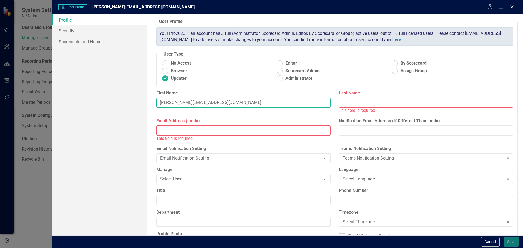
click at [143, 107] on div "Profile Security Scorecards and Home User Profile ClearPoint has a wealth of op…" at bounding box center [287, 124] width 470 height 221
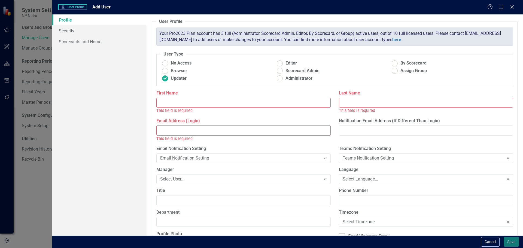
click at [163, 128] on input "Email Address (Login)" at bounding box center [243, 130] width 174 height 10
paste input "adrian@ibizfusion.com"
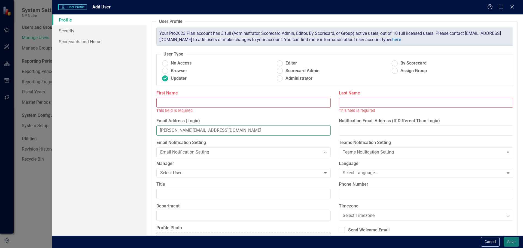
click at [163, 129] on input "adrian@ibizfusion.com" at bounding box center [243, 130] width 174 height 10
type input "adrian@ibizfusion.com"
drag, startPoint x: 174, startPoint y: 109, endPoint x: 176, endPoint y: 103, distance: 6.3
click at [174, 108] on div "This field is required" at bounding box center [243, 111] width 174 height 6
click at [176, 103] on input "First Name" at bounding box center [243, 103] width 174 height 10
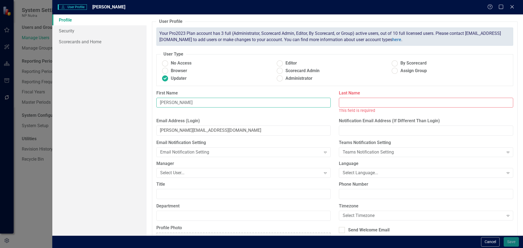
type input "Adrian"
drag, startPoint x: 191, startPoint y: 131, endPoint x: 150, endPoint y: 131, distance: 40.8
click at [150, 131] on div "User Profile ClearPoint has a wealth of options to help you ensure that people …" at bounding box center [334, 124] width 376 height 221
click at [365, 96] on label "Last Name" at bounding box center [426, 93] width 174 height 6
click at [365, 98] on input "Last Name" at bounding box center [426, 103] width 174 height 10
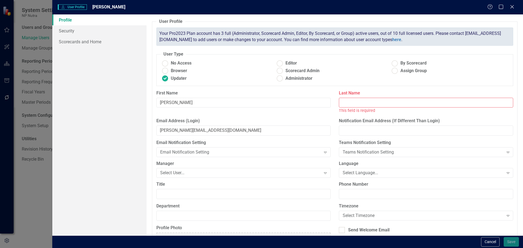
paste input "ciocalau"
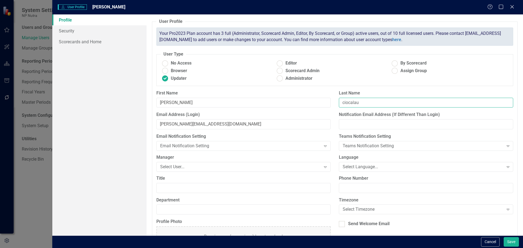
drag, startPoint x: 342, startPoint y: 102, endPoint x: 338, endPoint y: 102, distance: 3.9
click at [339, 102] on input "ciocalau" at bounding box center [426, 103] width 174 height 10
type input "Ciocalau"
click at [106, 44] on link "Scorecards and Home" at bounding box center [99, 41] width 94 height 11
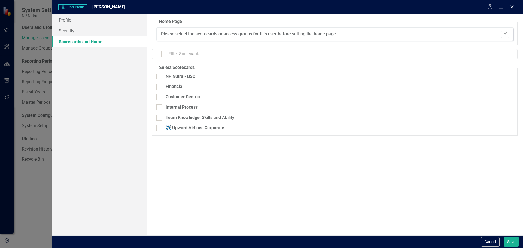
click at [161, 59] on div at bounding box center [158, 54] width 13 height 10
click at [161, 58] on div at bounding box center [158, 54] width 13 height 10
click at [160, 53] on div at bounding box center [158, 54] width 6 height 6
click at [159, 53] on input "checkbox" at bounding box center [157, 53] width 4 height 4
checkbox input "true"
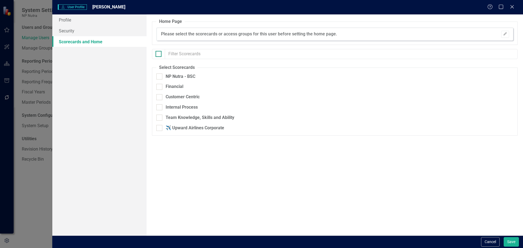
checkbox input "true"
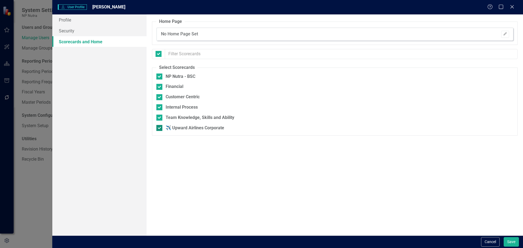
click at [161, 128] on div at bounding box center [159, 128] width 6 height 6
click at [160, 128] on input "✈️ Upward Airlines Corporate" at bounding box center [158, 127] width 4 height 4
checkbox input "false"
click at [510, 242] on button "Save" at bounding box center [510, 242] width 15 height 10
